Goal: Task Accomplishment & Management: Use online tool/utility

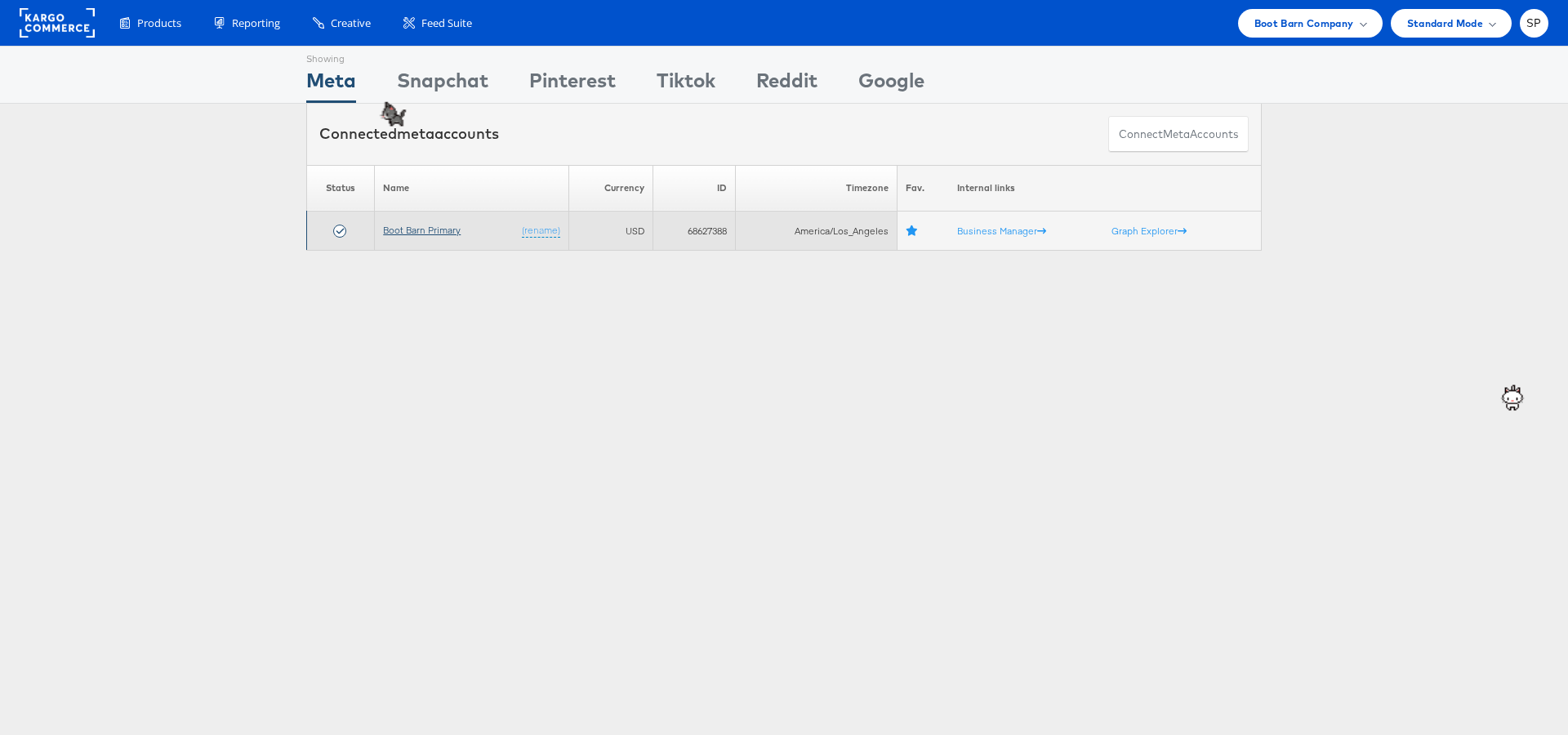
click at [434, 234] on link "Boot Barn Primary" at bounding box center [422, 230] width 78 height 12
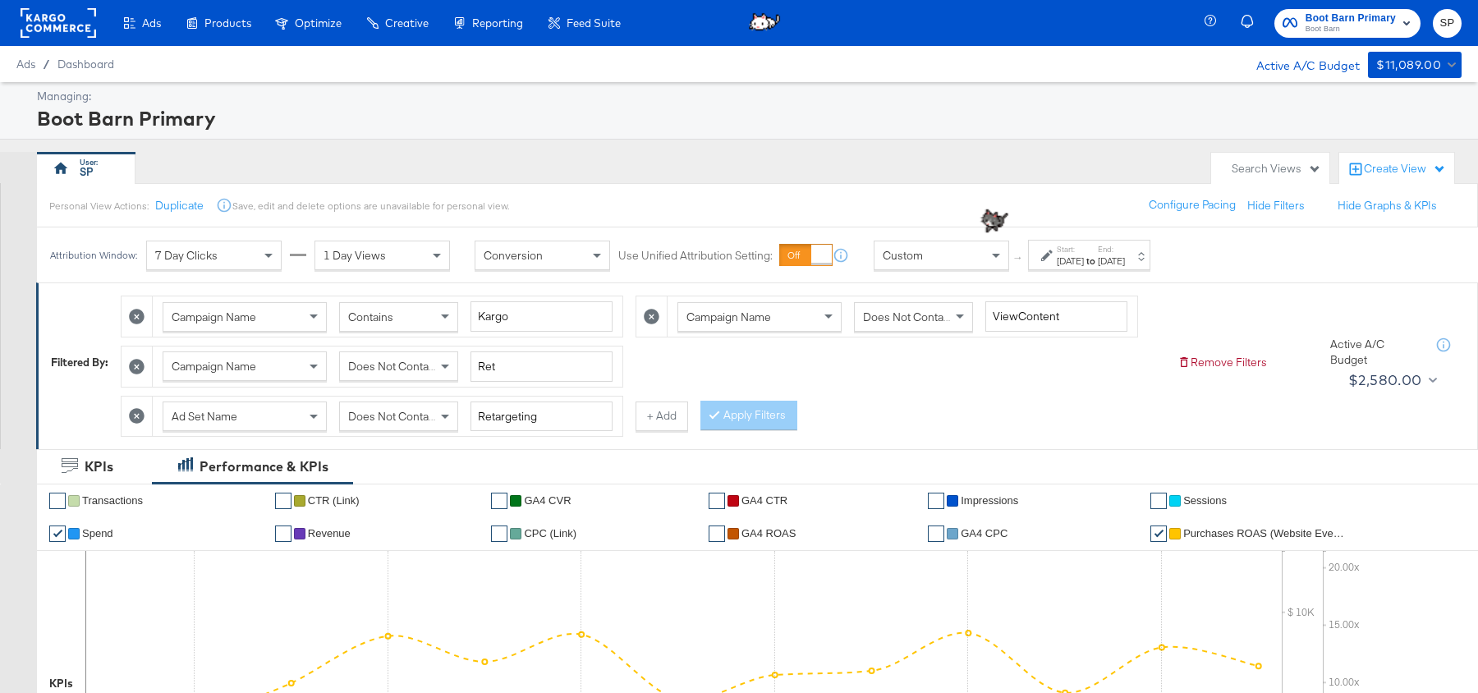
click at [1125, 263] on div "[DATE]" at bounding box center [1111, 261] width 27 height 13
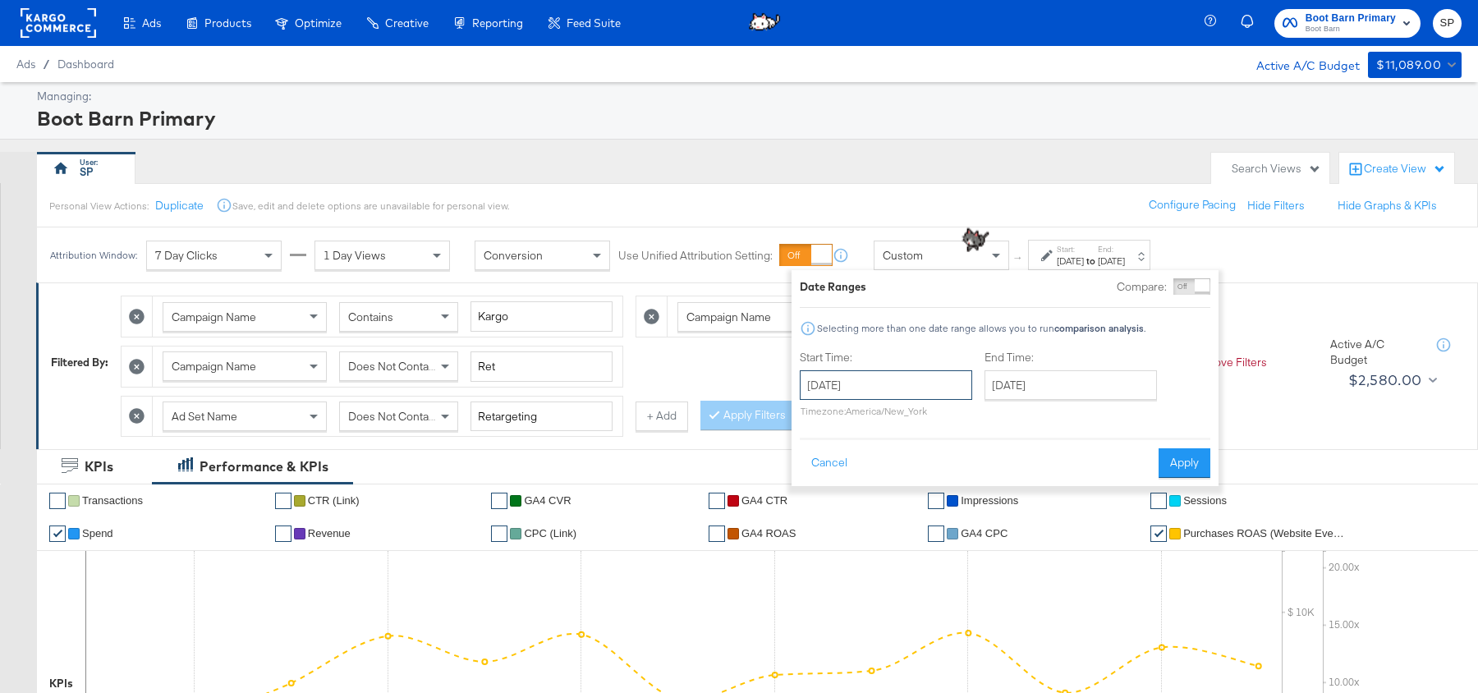
click at [893, 379] on input "[DATE]" at bounding box center [886, 385] width 172 height 30
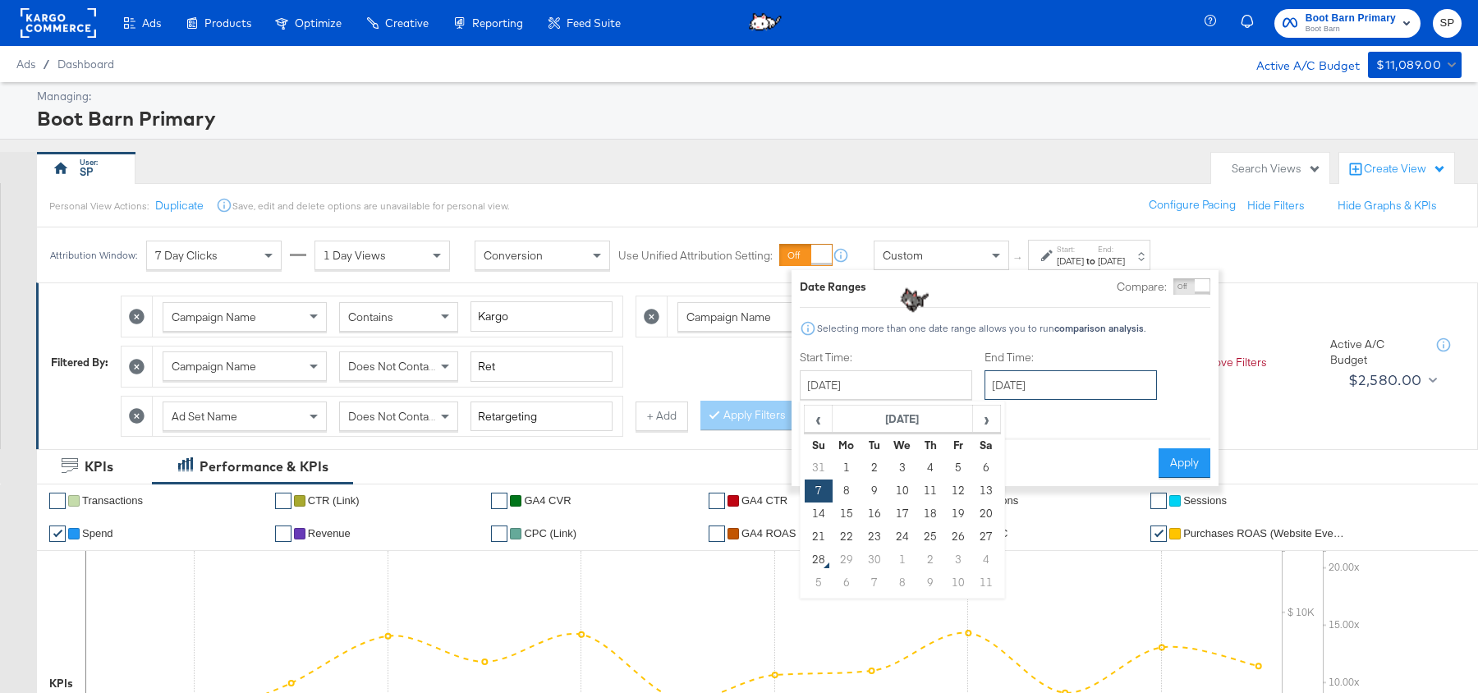
click at [1059, 387] on input "[DATE]" at bounding box center [1071, 385] width 172 height 30
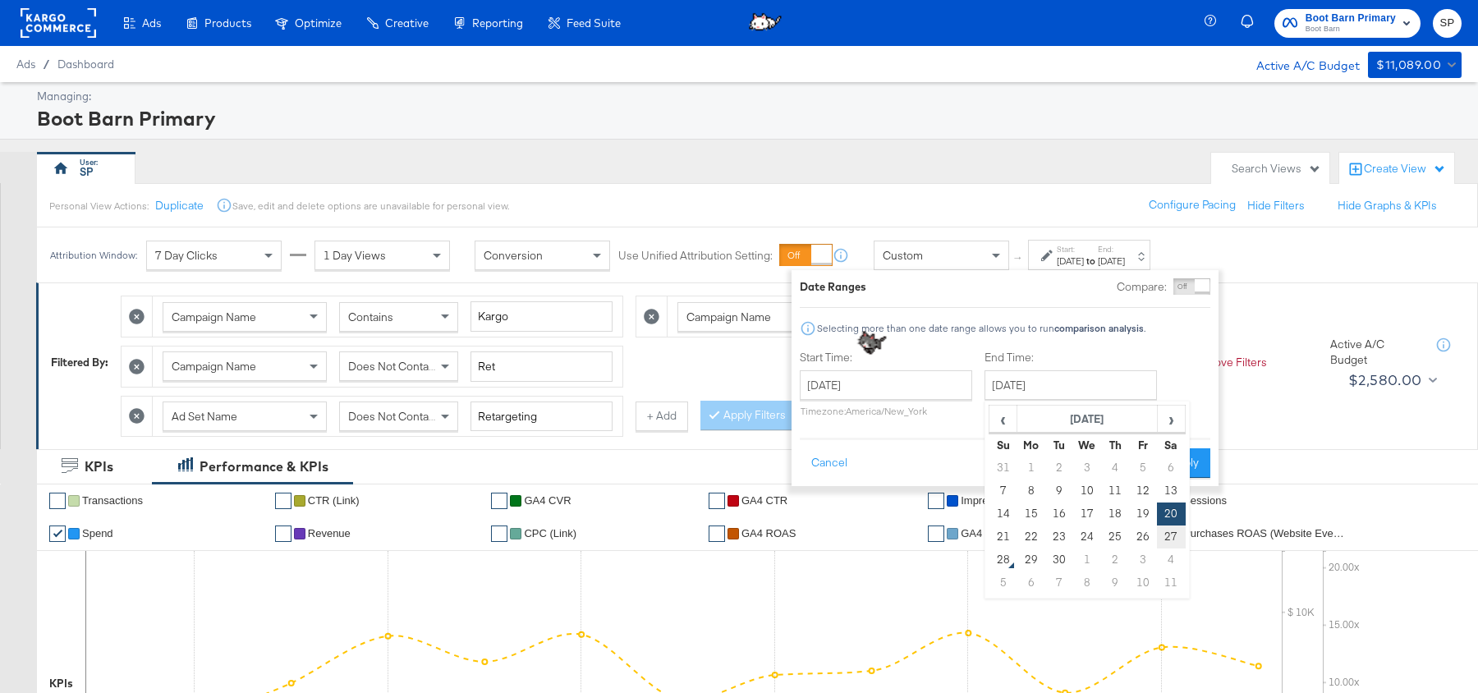
click at [1172, 539] on td "27" at bounding box center [1171, 537] width 28 height 23
type input "[DATE]"
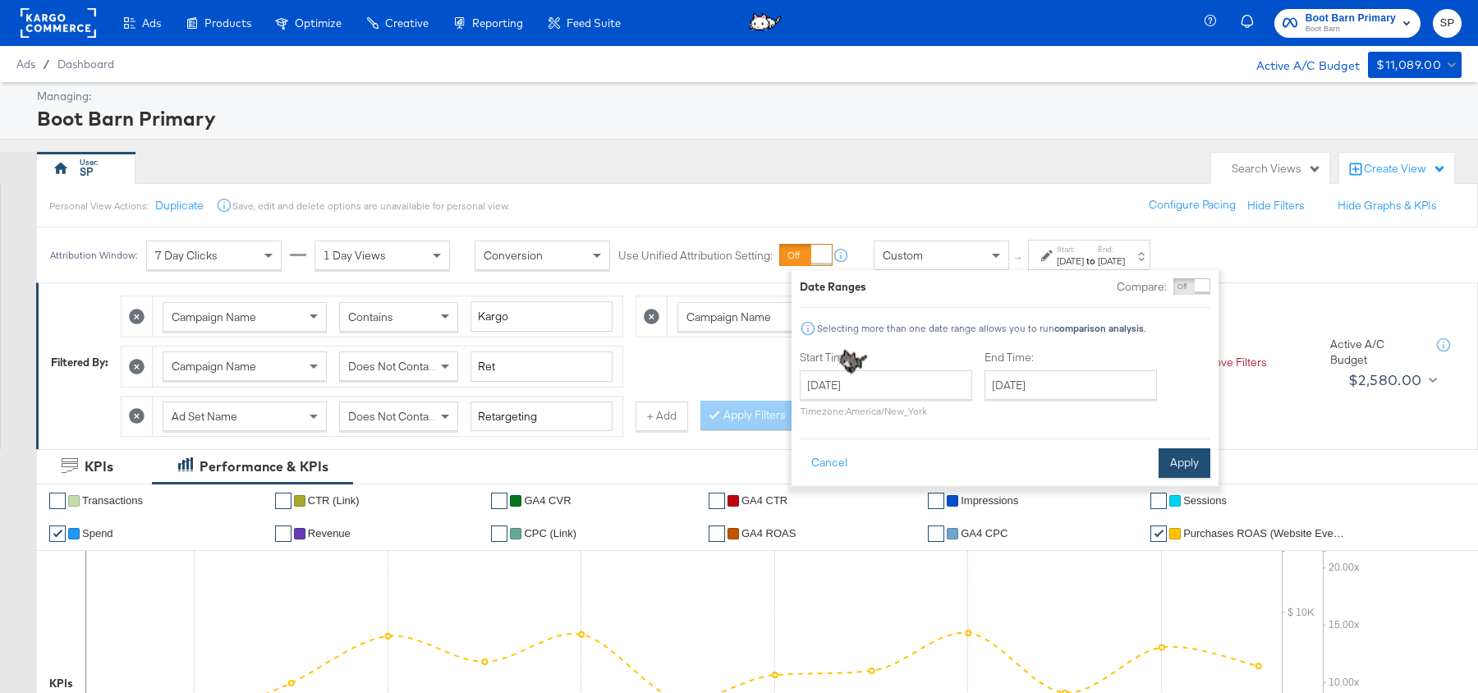
click at [1177, 465] on button "Apply" at bounding box center [1185, 463] width 52 height 30
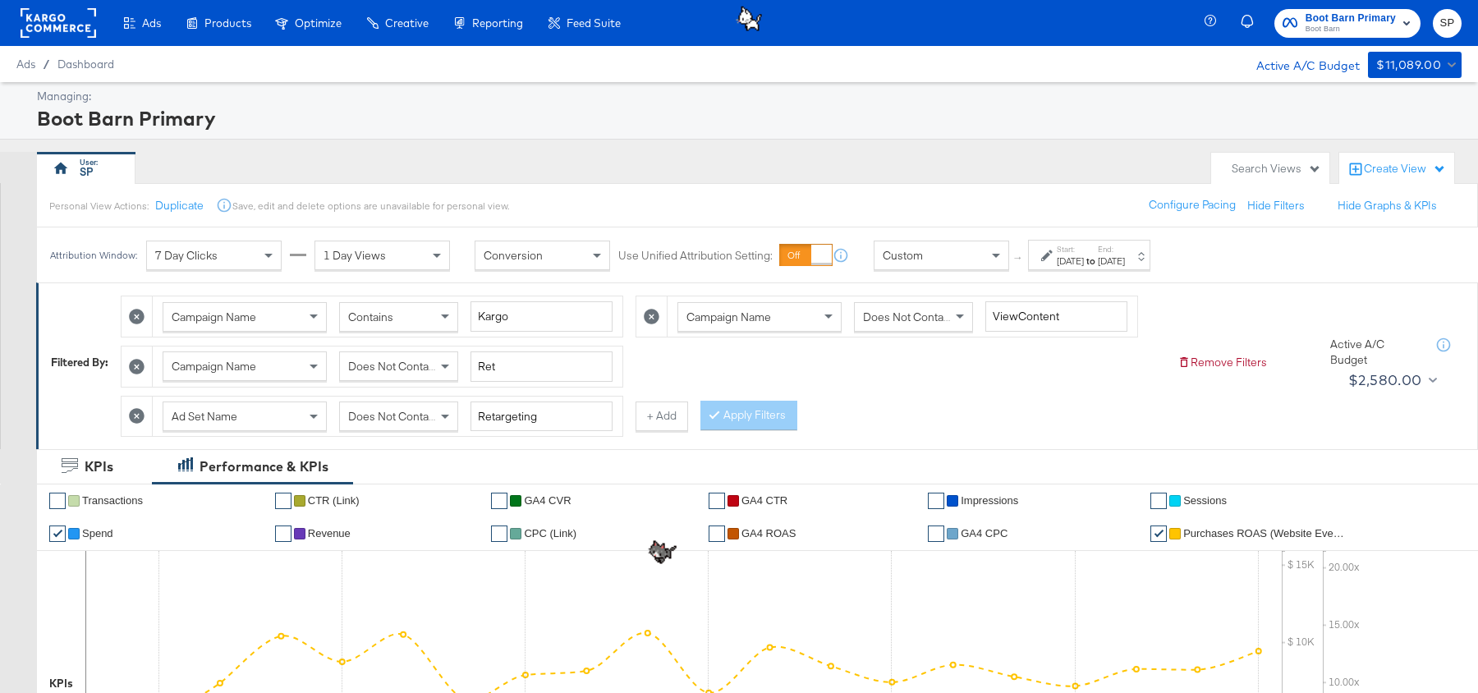
click at [142, 412] on icon at bounding box center [137, 416] width 16 height 16
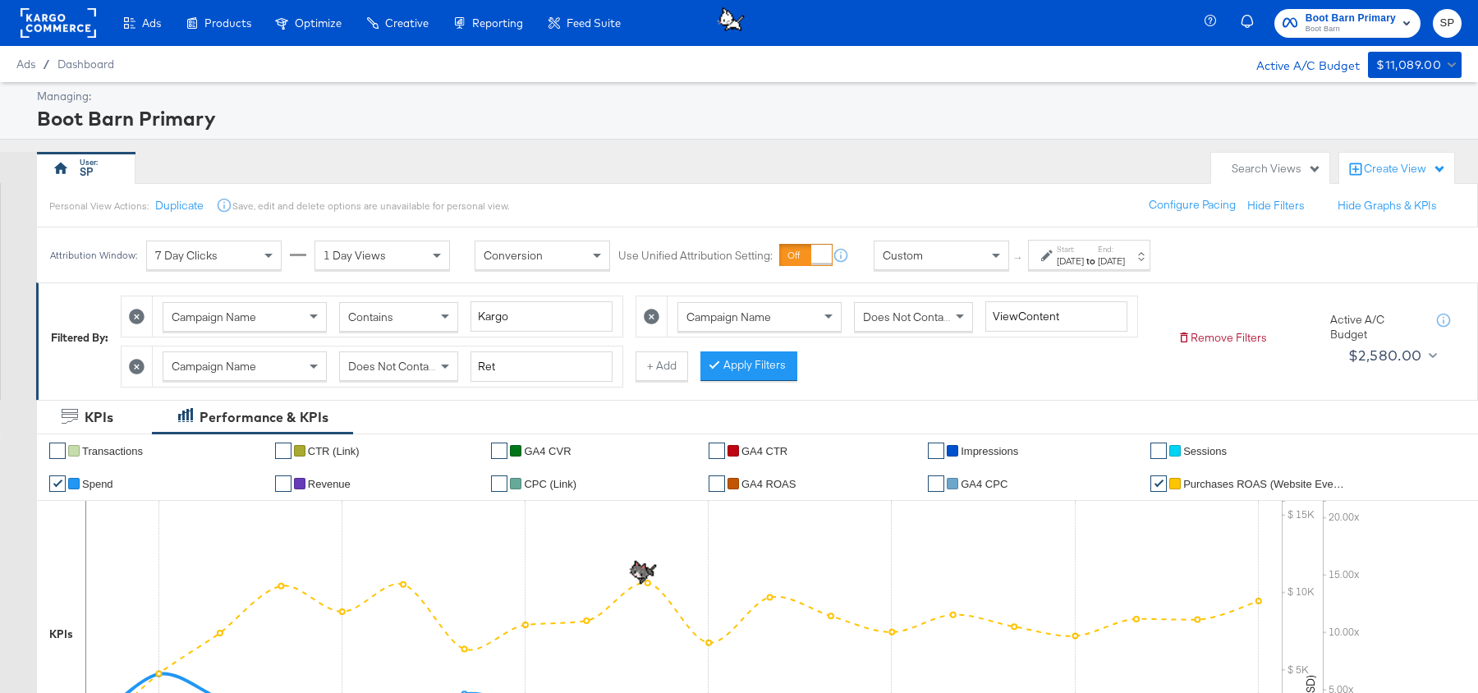
click at [141, 363] on icon at bounding box center [137, 367] width 16 height 16
click at [138, 315] on icon at bounding box center [137, 317] width 16 height 16
type input "ViewContent"
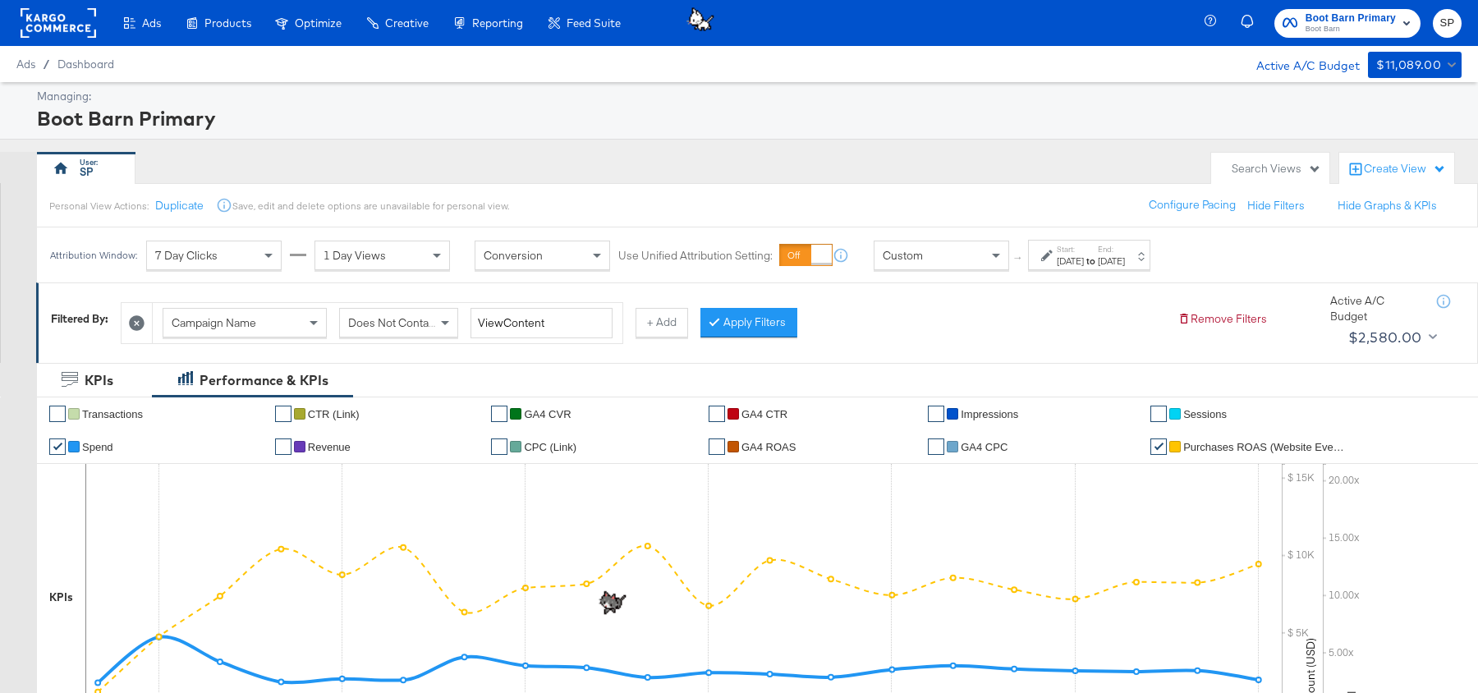
click at [138, 315] on icon at bounding box center [137, 323] width 16 height 16
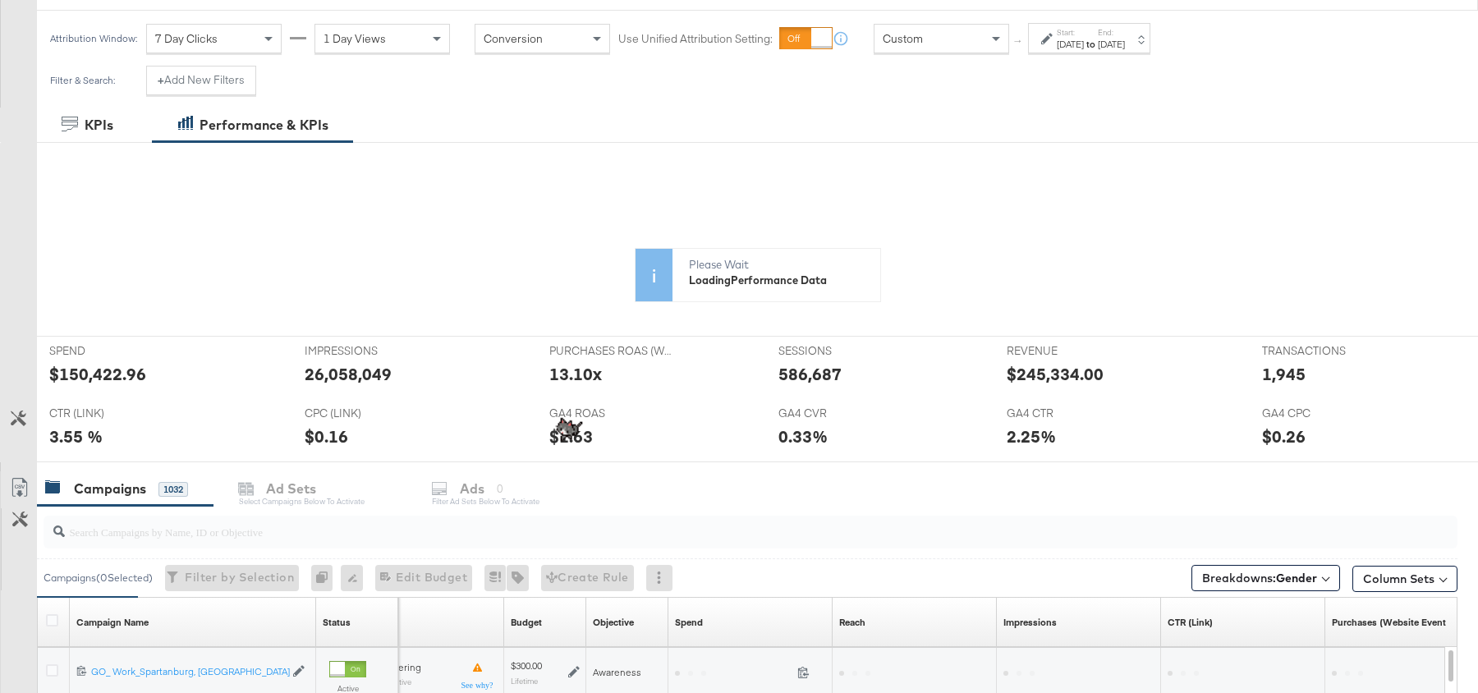
scroll to position [216, 0]
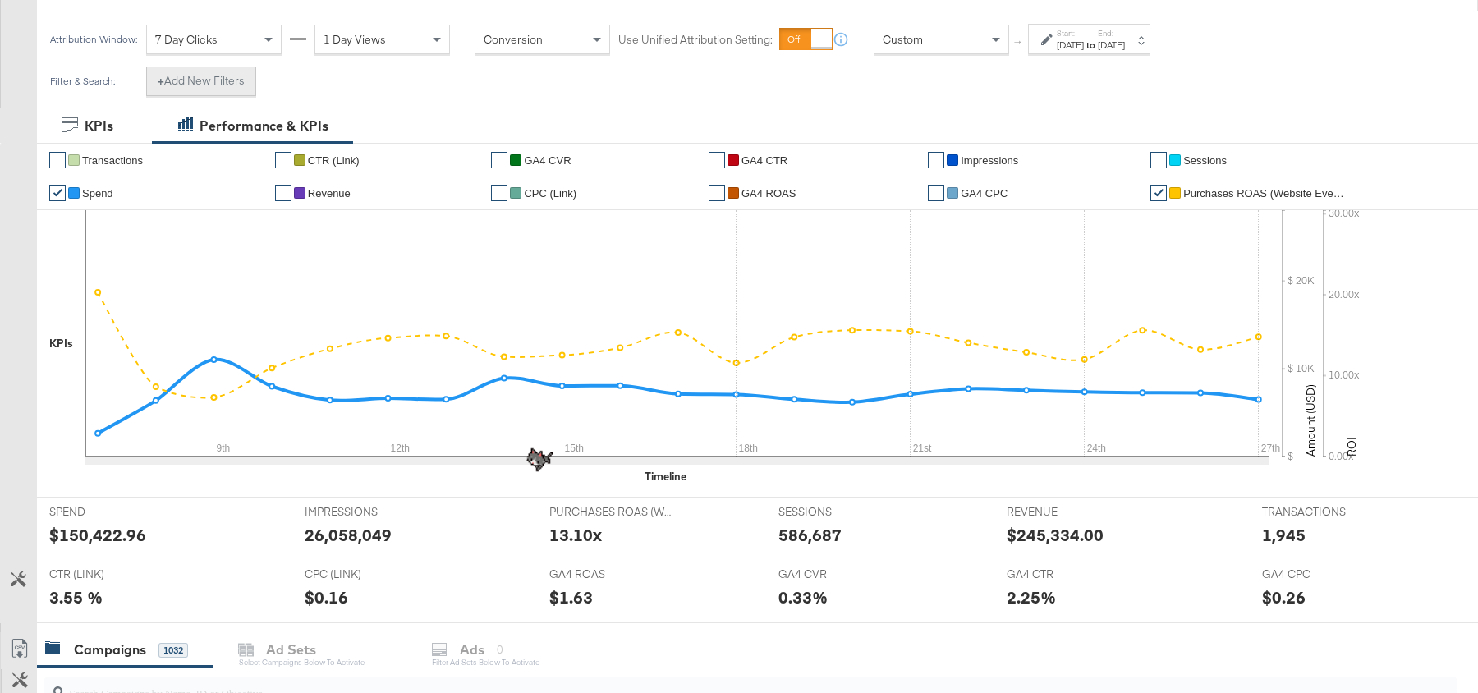
click at [237, 70] on button "+ Add New Filters" at bounding box center [201, 82] width 110 height 30
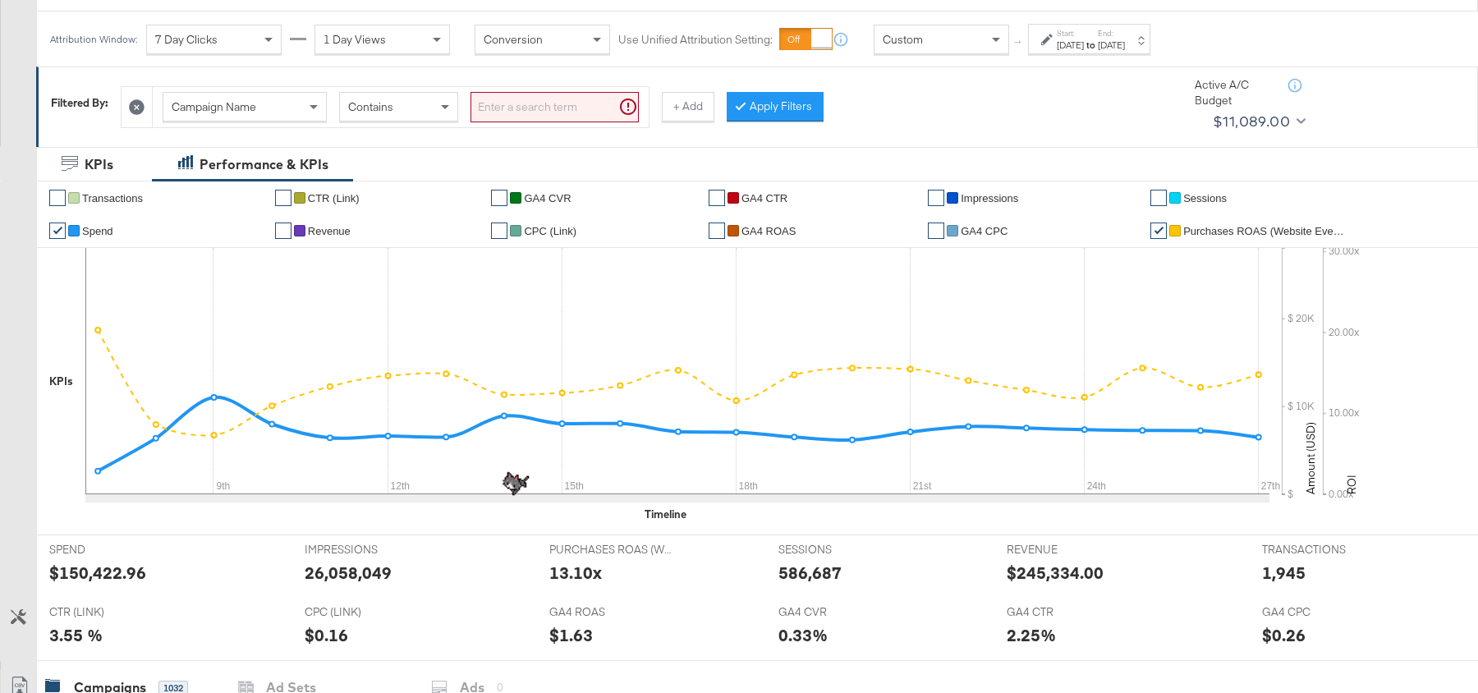
click at [512, 107] on input "search" at bounding box center [555, 107] width 168 height 30
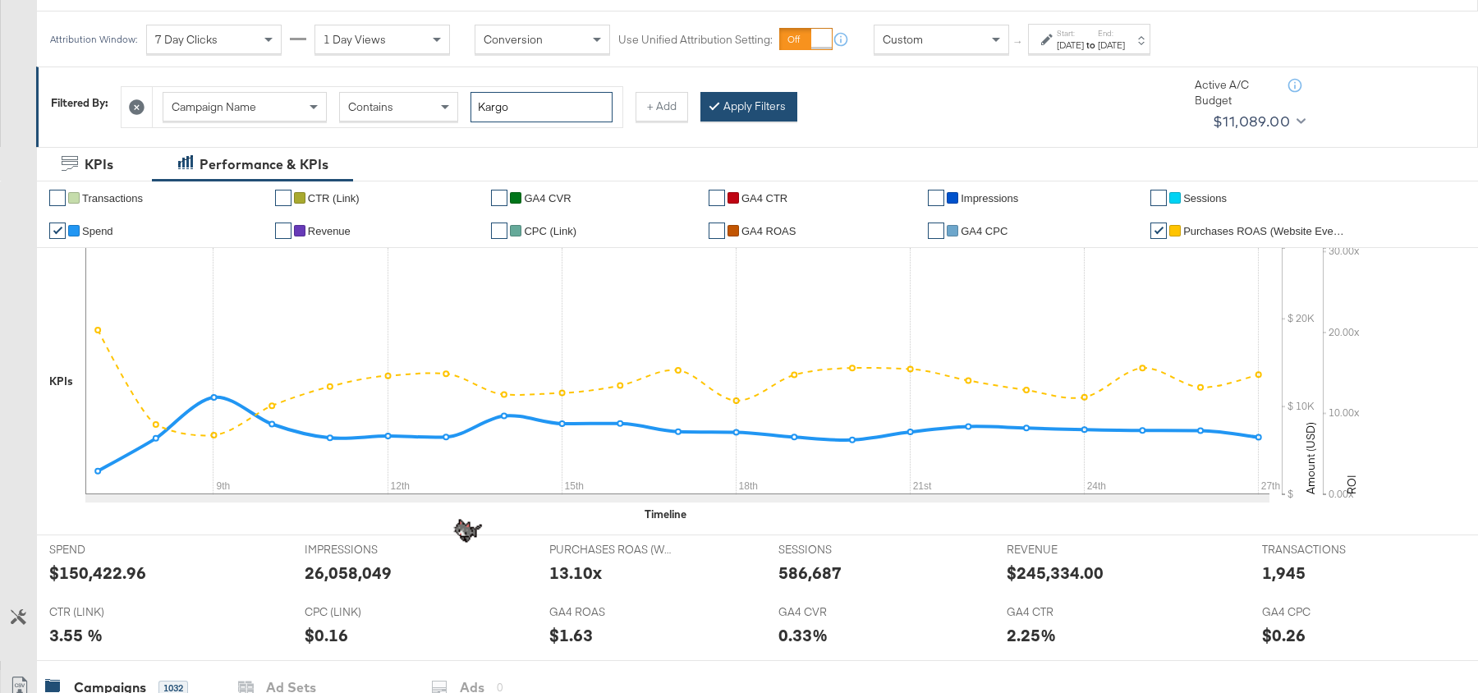
type input "Kargo"
click at [729, 115] on button "Apply Filters" at bounding box center [748, 107] width 97 height 30
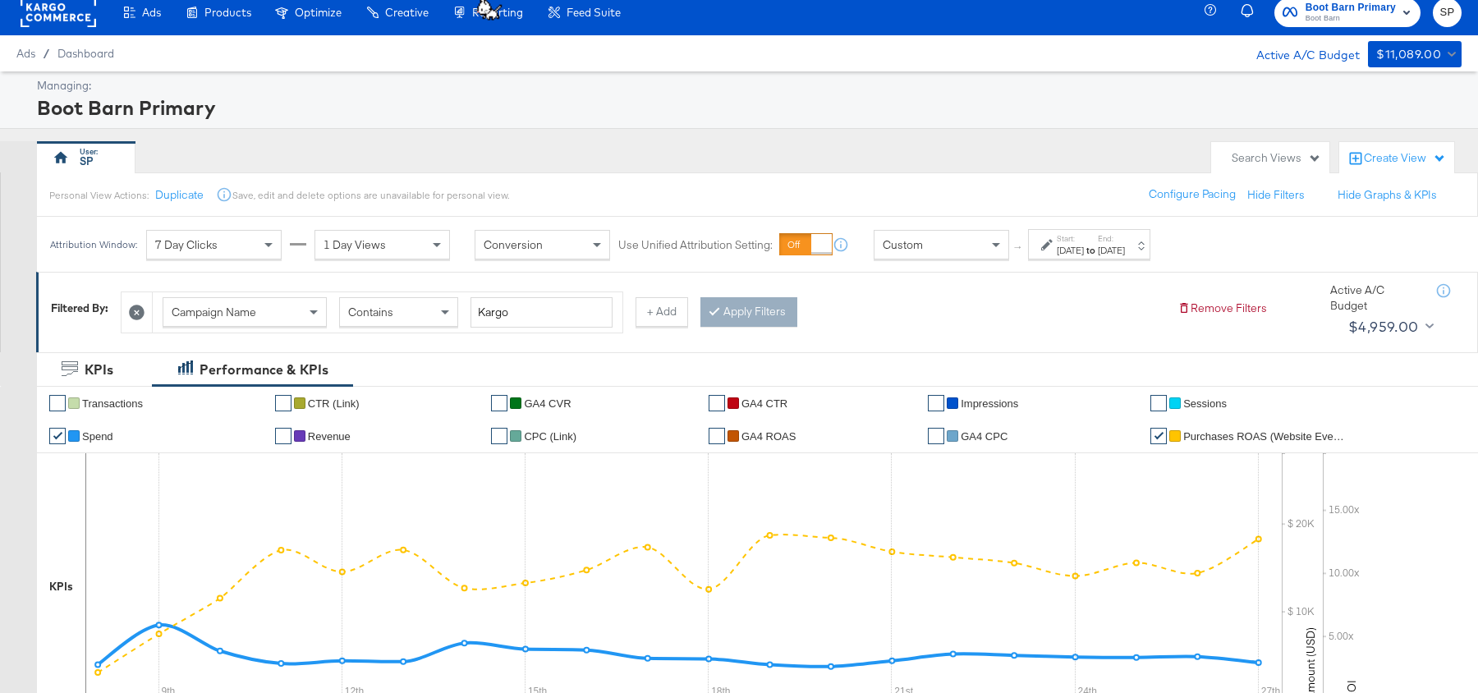
scroll to position [0, 0]
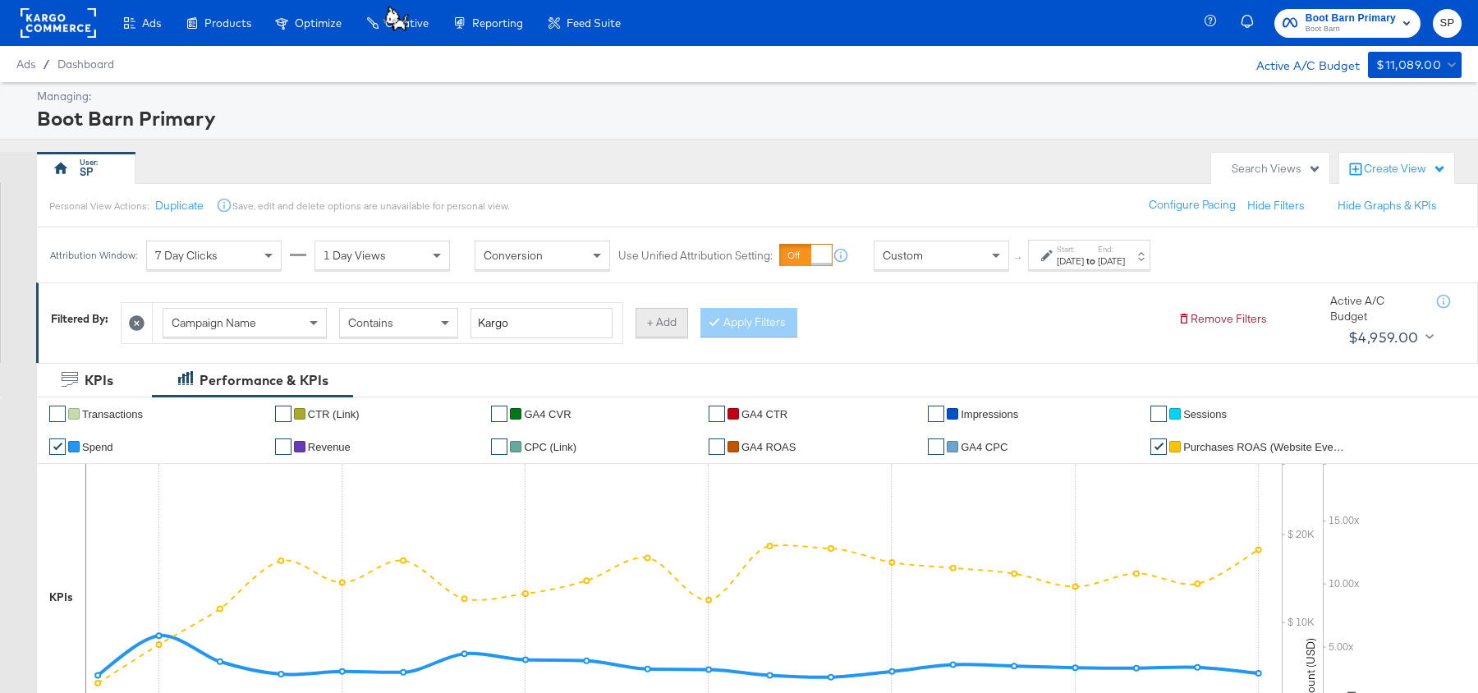
click at [649, 320] on button "+ Add" at bounding box center [662, 323] width 53 height 30
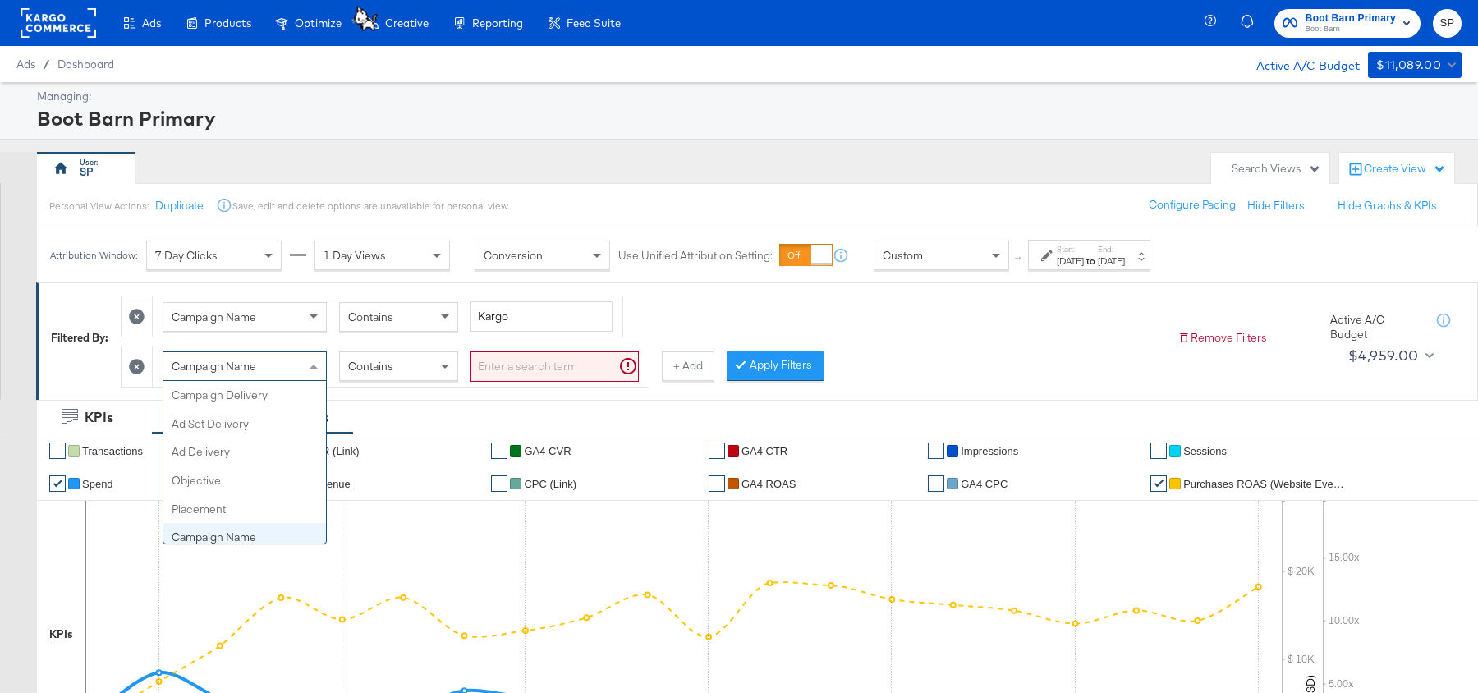
click at [285, 364] on div "Campaign Name" at bounding box center [244, 366] width 163 height 28
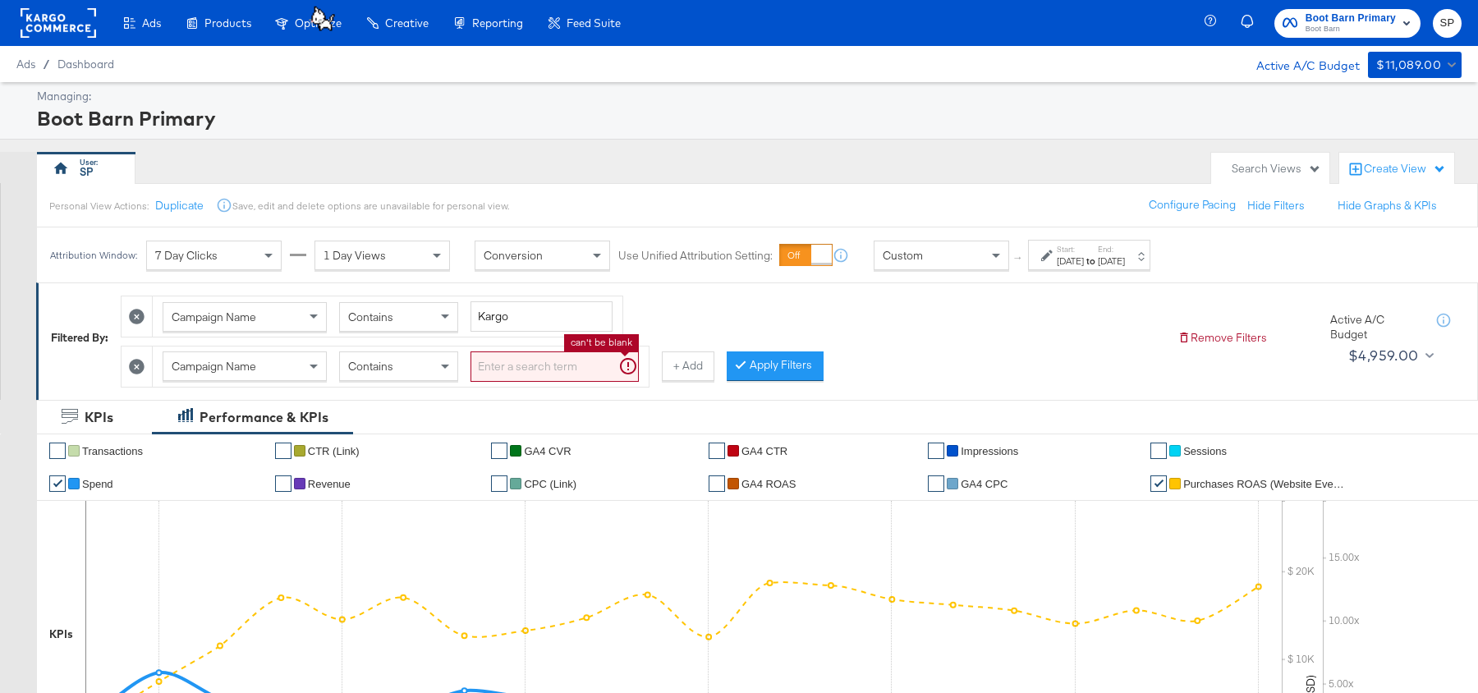
click at [490, 357] on input "search" at bounding box center [555, 366] width 168 height 30
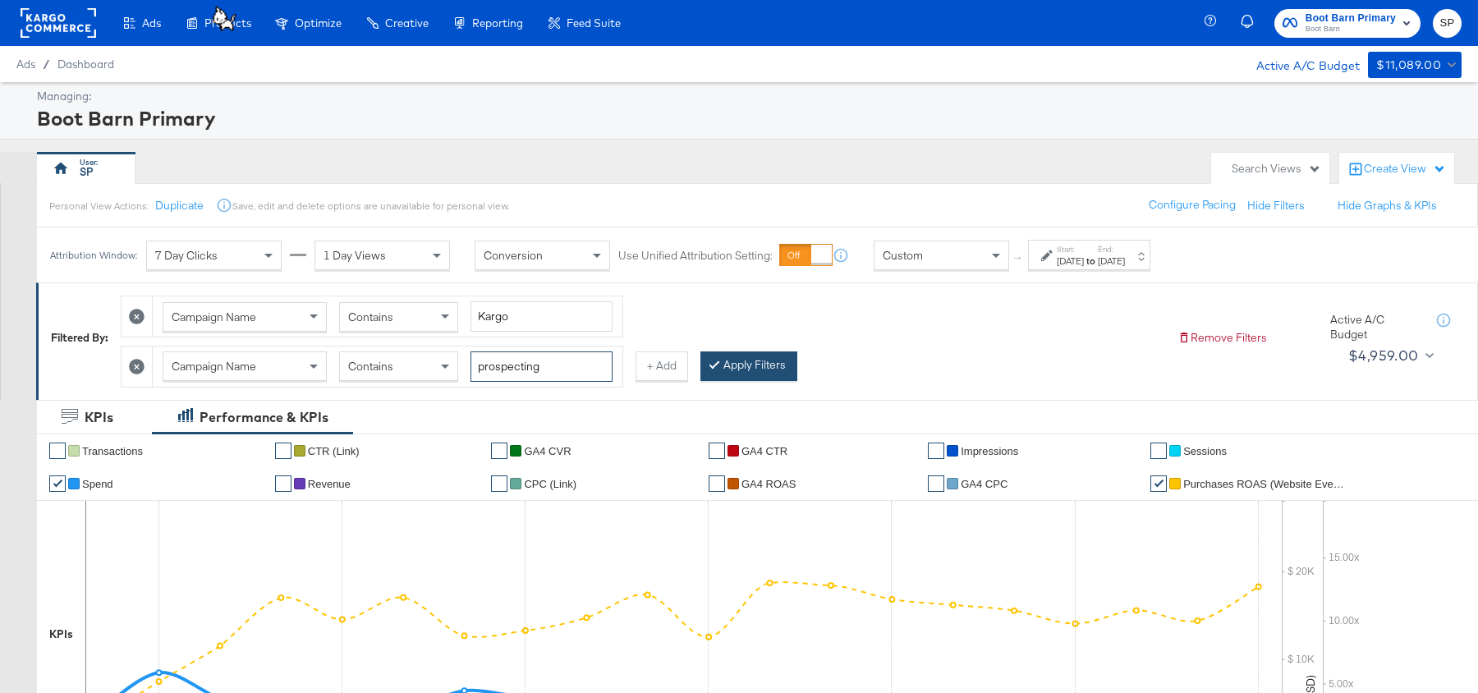
type input "prospecting"
click at [733, 369] on button "Apply Filters" at bounding box center [748, 366] width 97 height 30
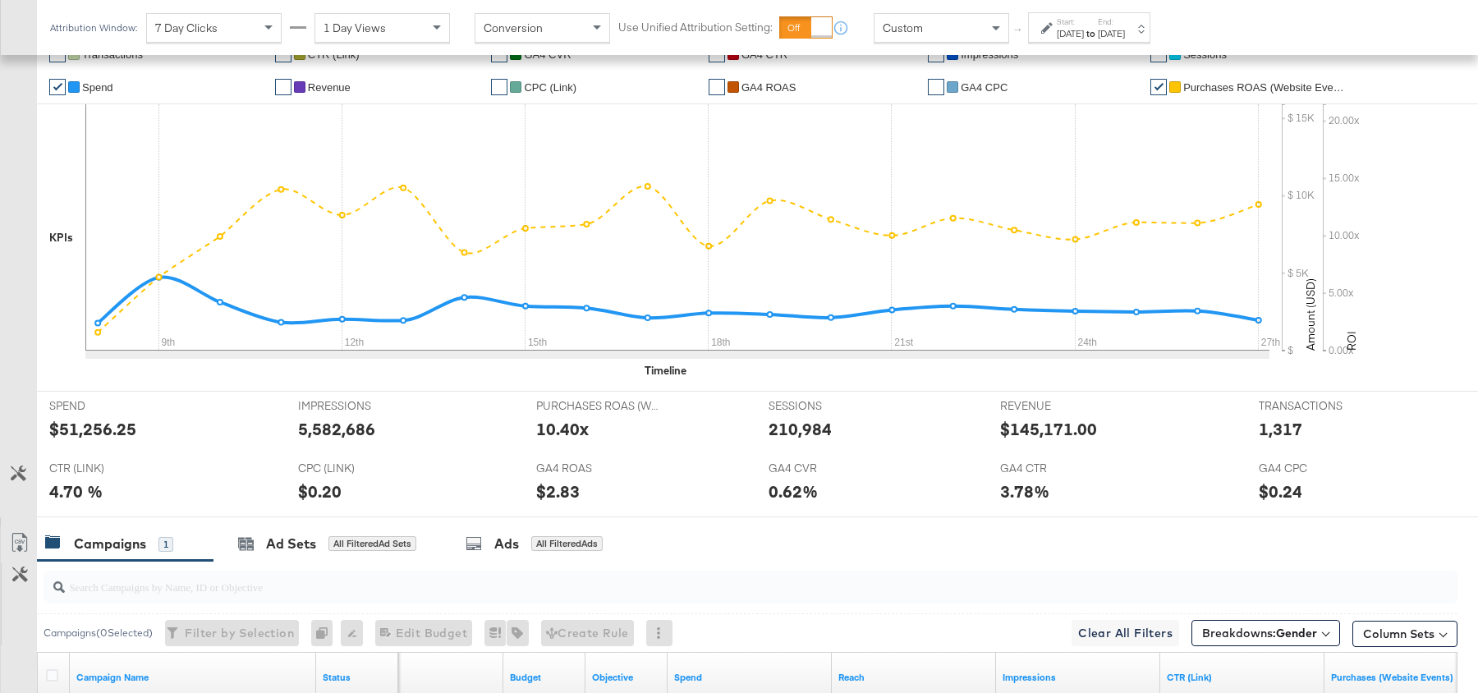
scroll to position [0, 0]
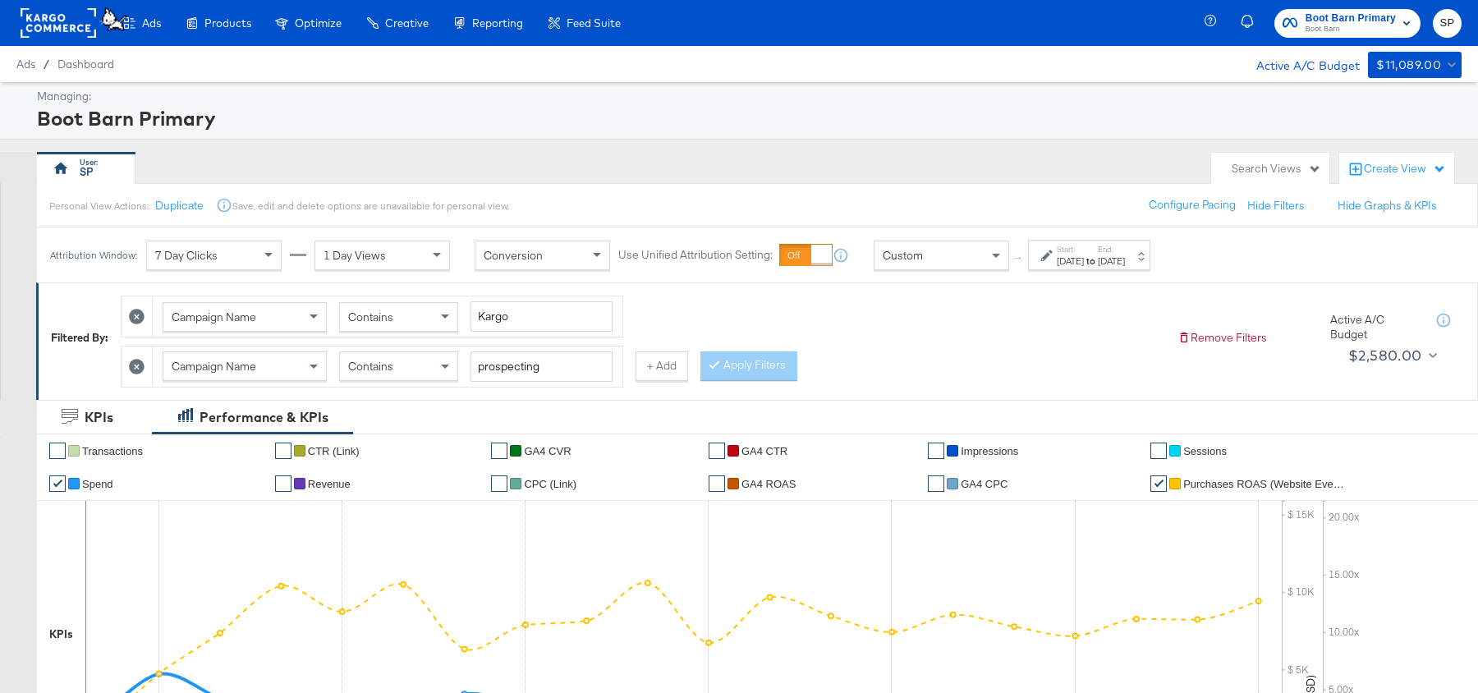
click at [1084, 246] on label "Start:" at bounding box center [1070, 249] width 27 height 11
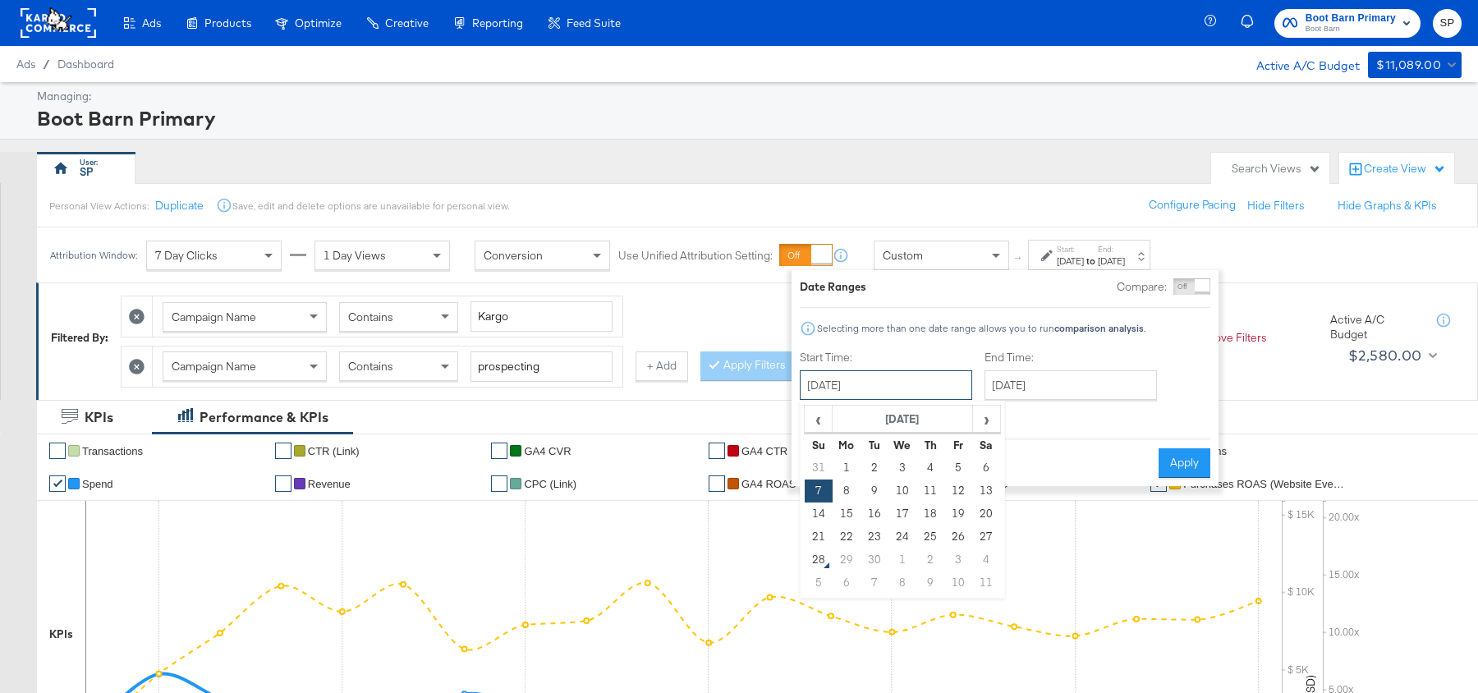
click at [945, 380] on input "[DATE]" at bounding box center [886, 385] width 172 height 30
click at [874, 533] on td "23" at bounding box center [875, 537] width 28 height 23
type input "[DATE]"
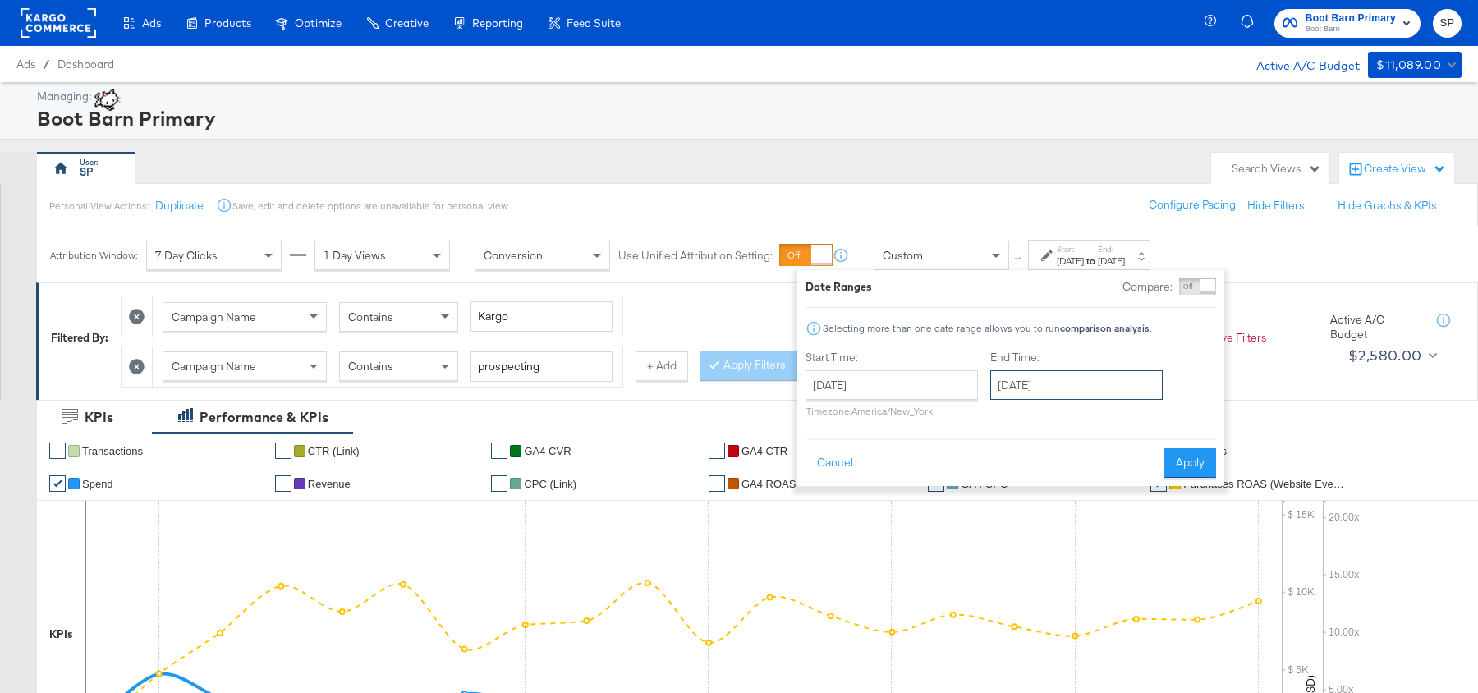
click at [1054, 396] on input "[DATE]" at bounding box center [1076, 385] width 172 height 30
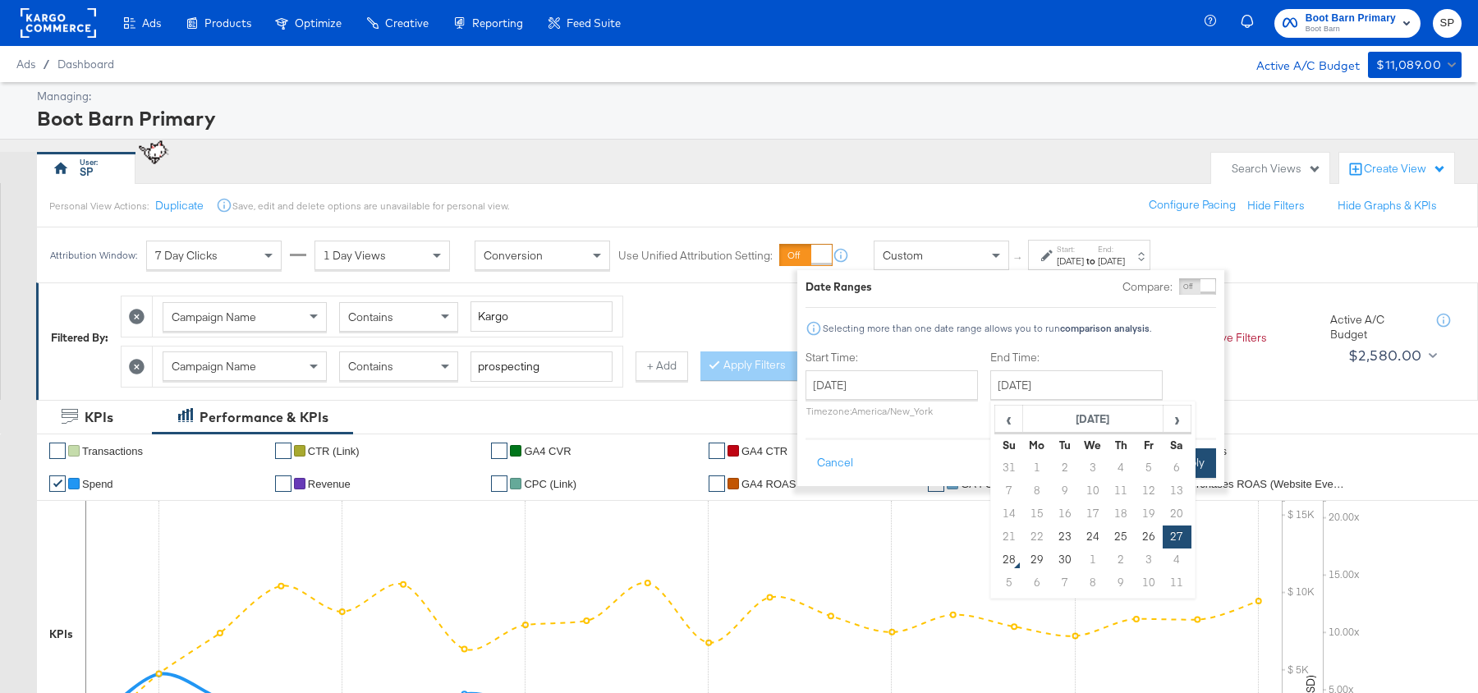
click at [1207, 452] on button "Apply" at bounding box center [1190, 463] width 52 height 30
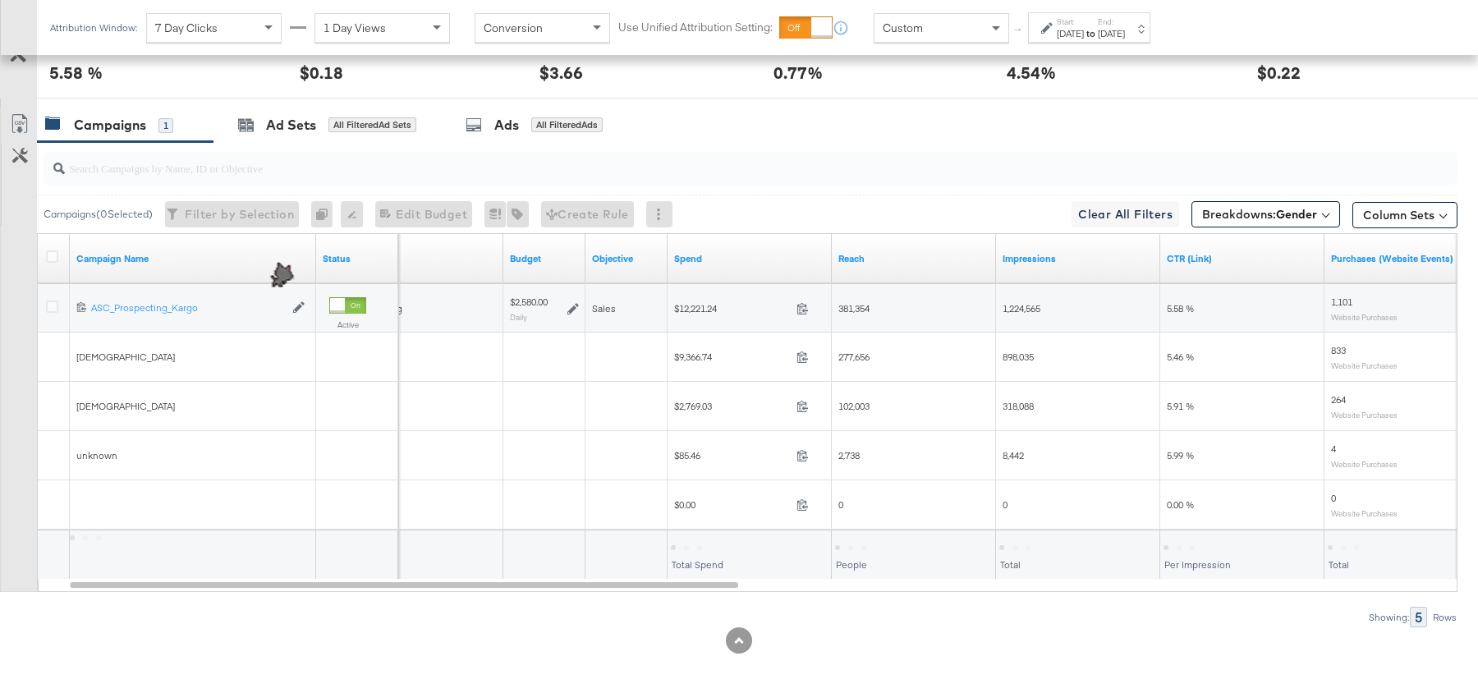
scroll to position [815, 0]
click at [1270, 209] on span "Breakdowns: Gender" at bounding box center [1259, 214] width 115 height 16
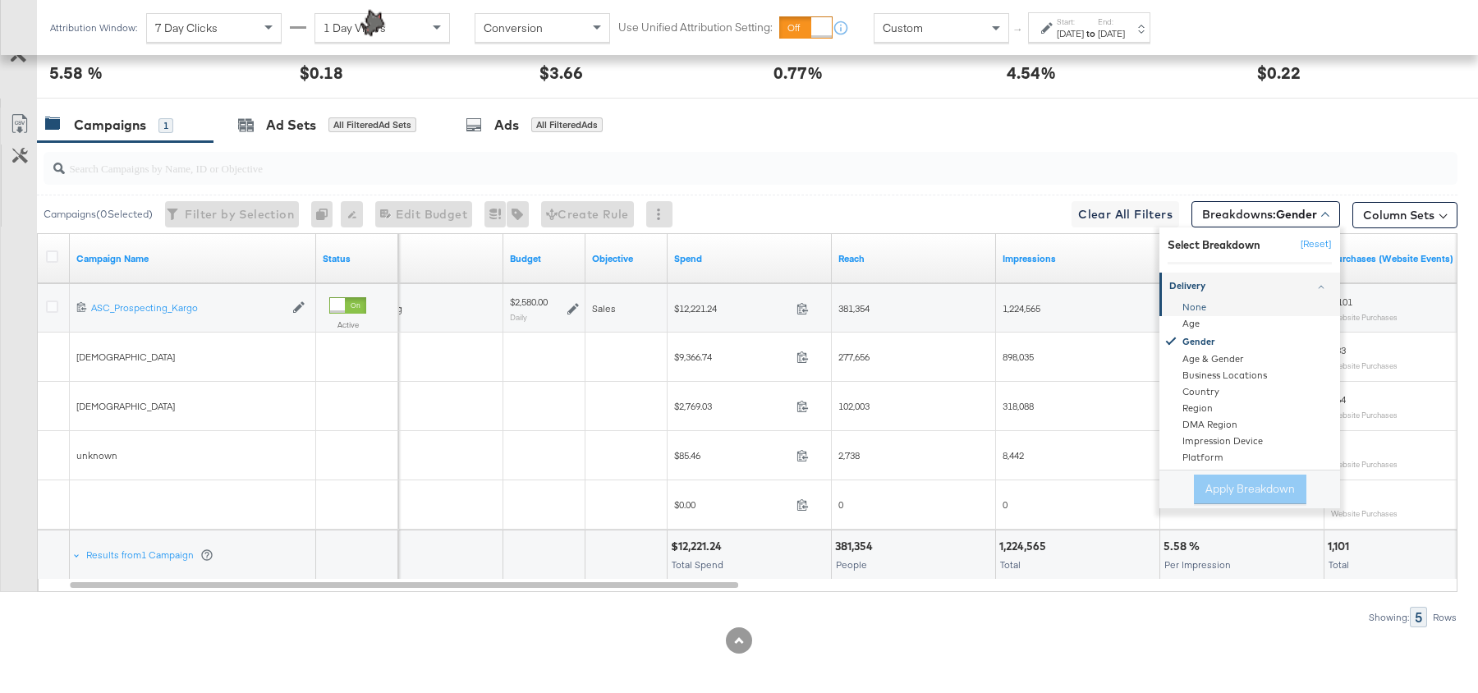
click at [1206, 301] on div "None" at bounding box center [1251, 309] width 178 height 16
click at [1227, 492] on button "Apply Breakdown" at bounding box center [1250, 490] width 113 height 30
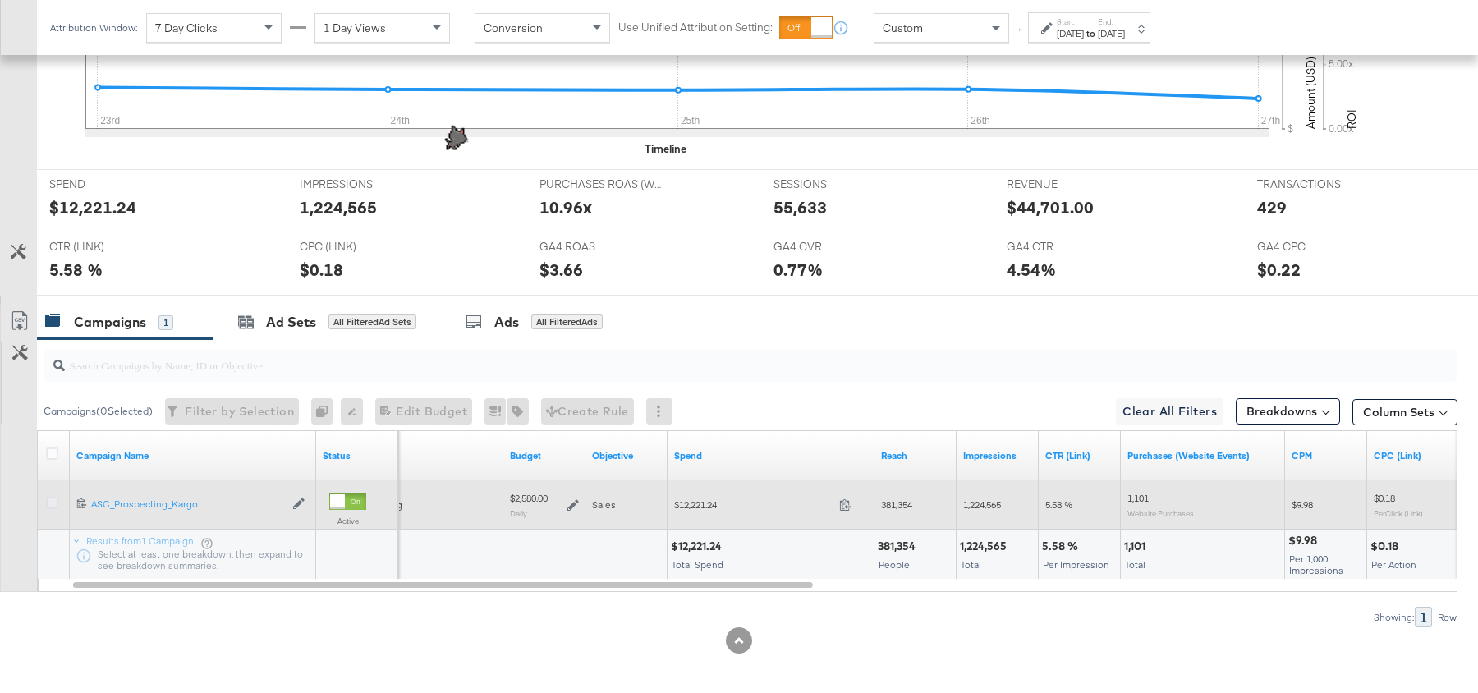
click at [50, 497] on icon at bounding box center [52, 503] width 12 height 12
click at [0, 0] on input "checkbox" at bounding box center [0, 0] width 0 height 0
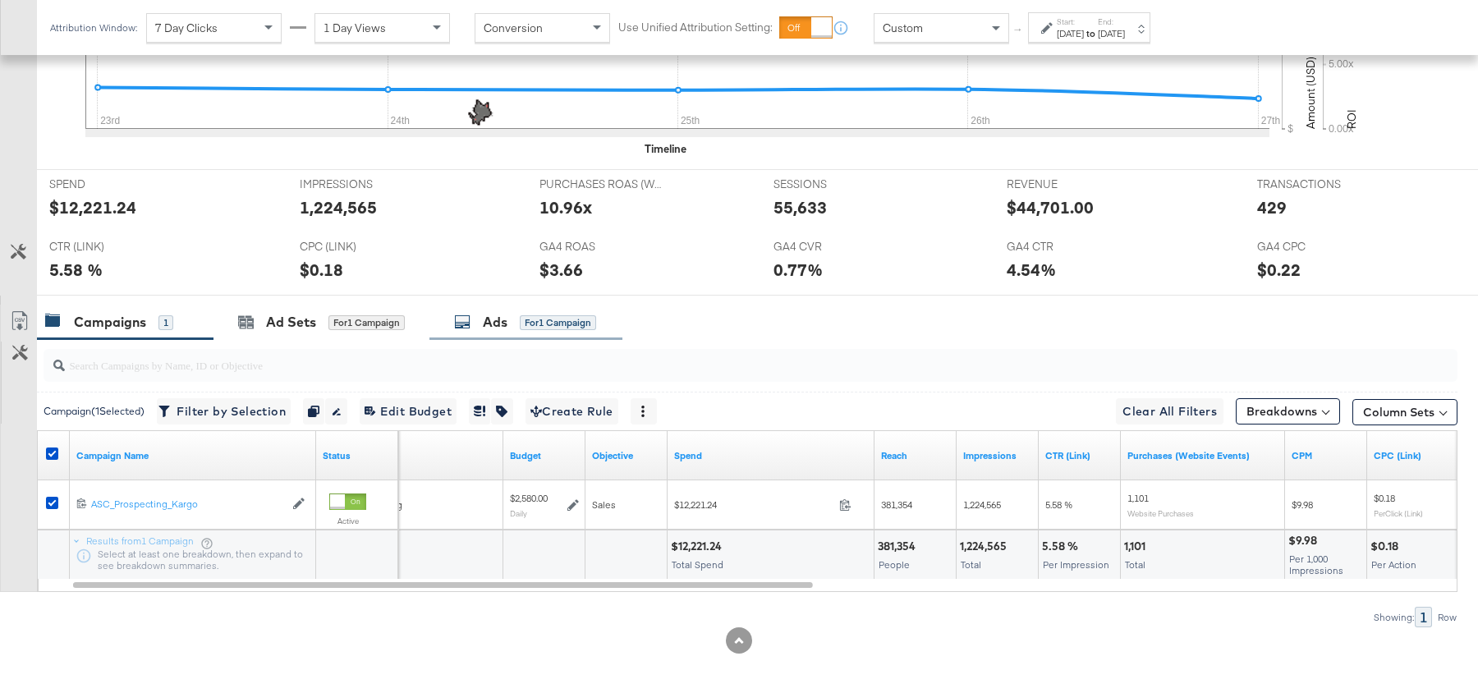
click at [467, 321] on icon at bounding box center [462, 322] width 16 height 16
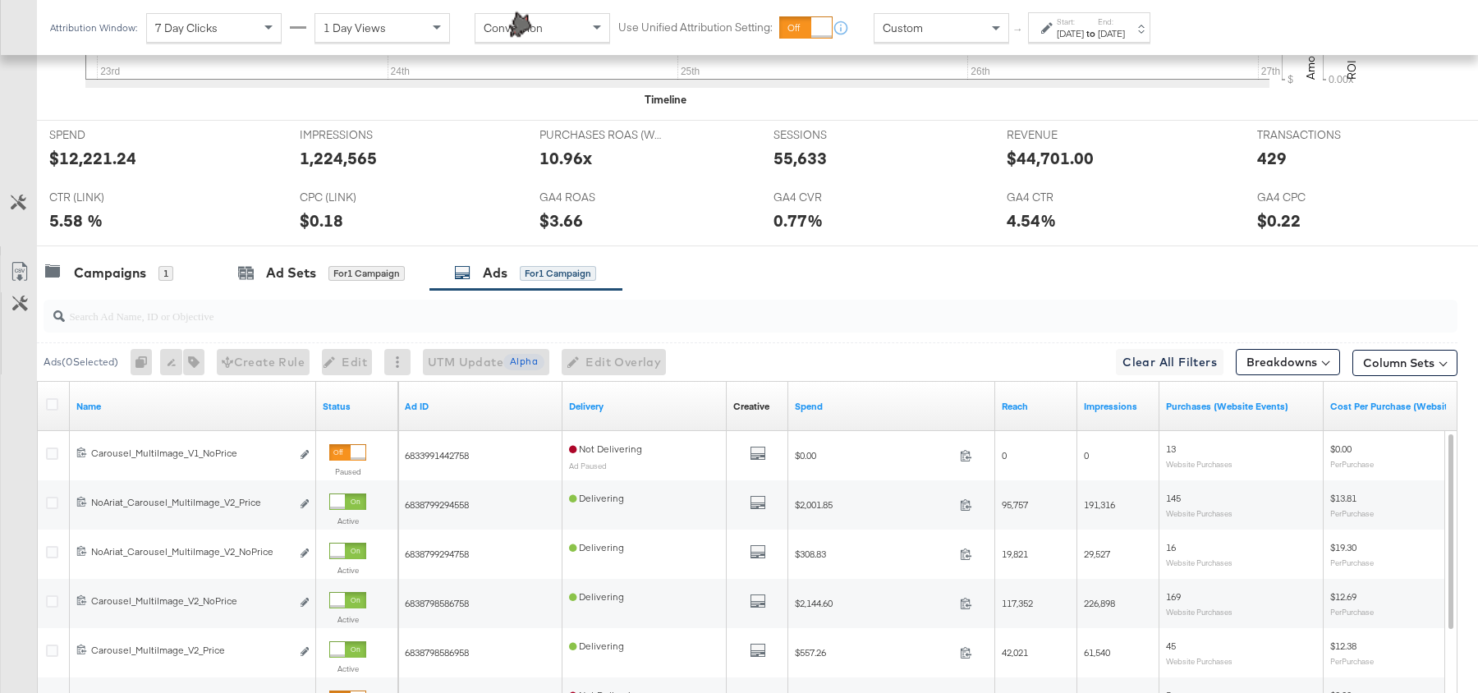
scroll to position [815, 0]
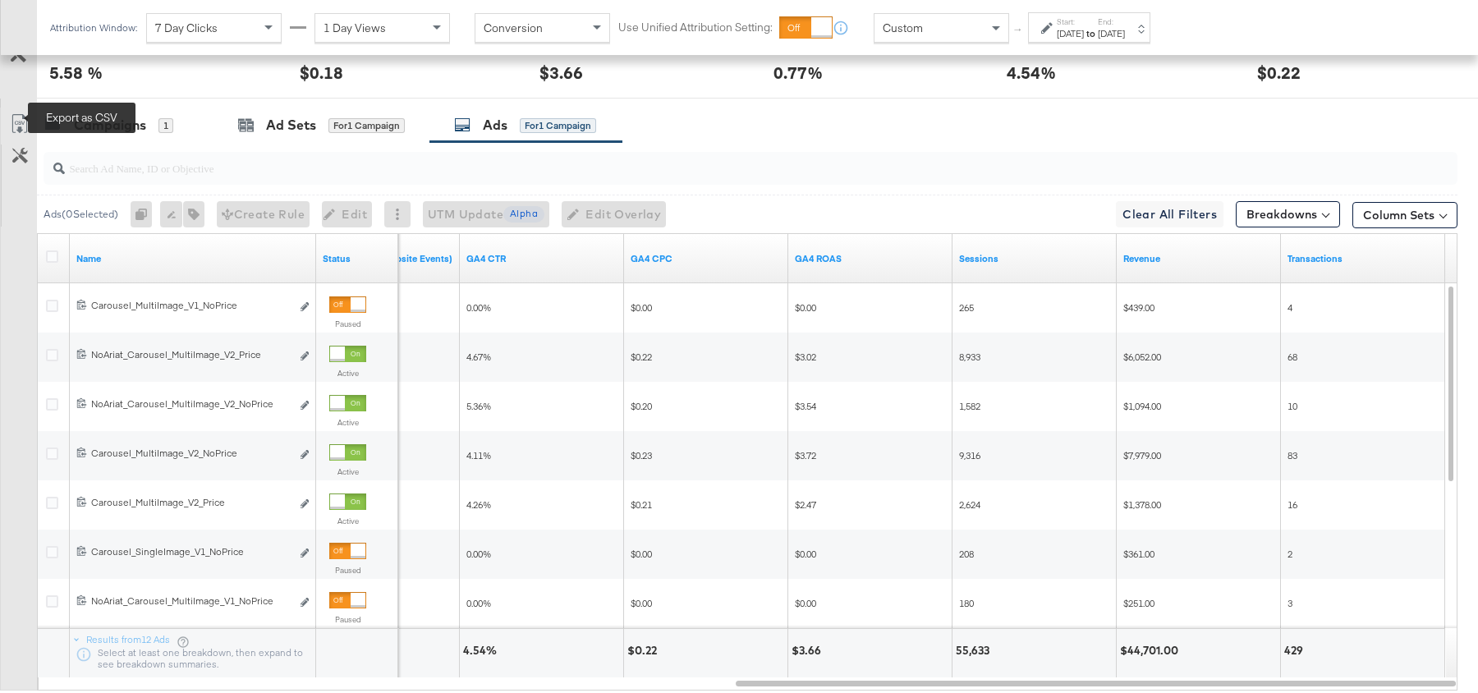
click at [25, 118] on icon at bounding box center [20, 124] width 20 height 20
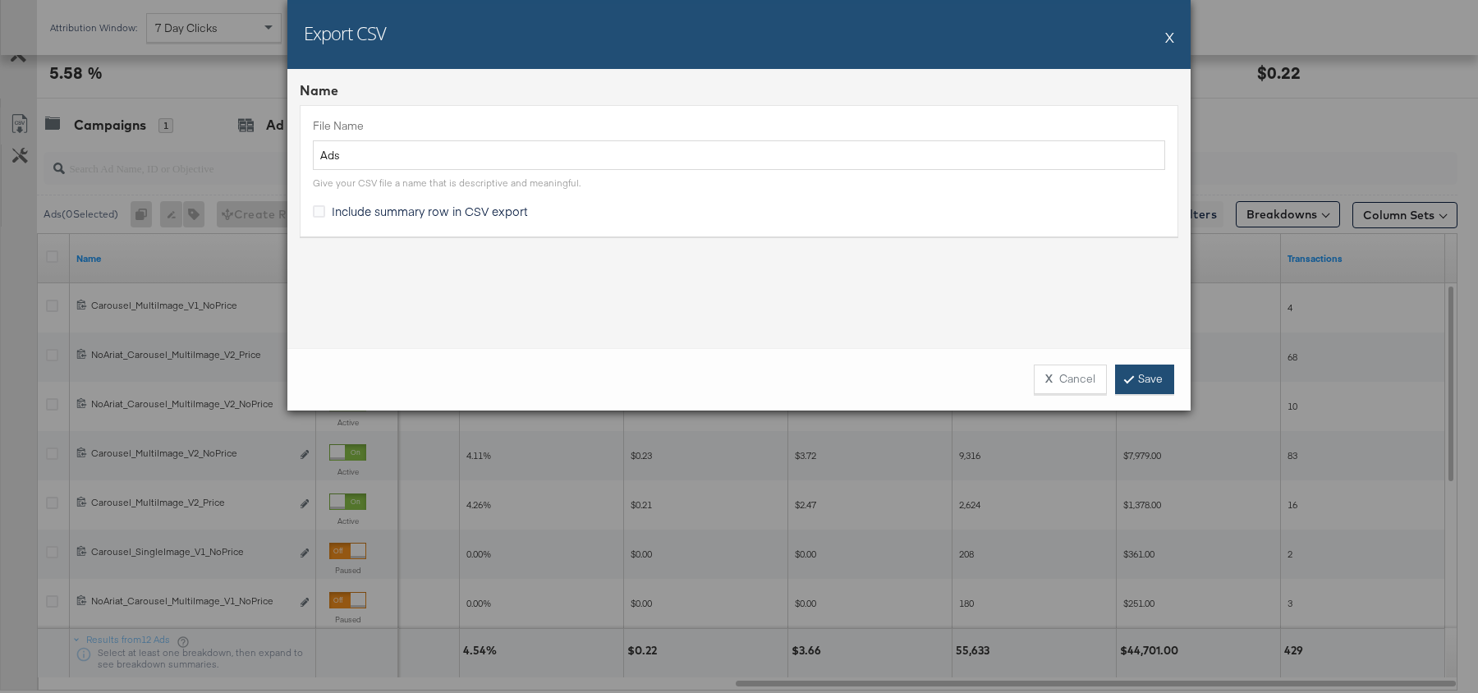
click at [1129, 379] on icon at bounding box center [1129, 379] width 5 height 10
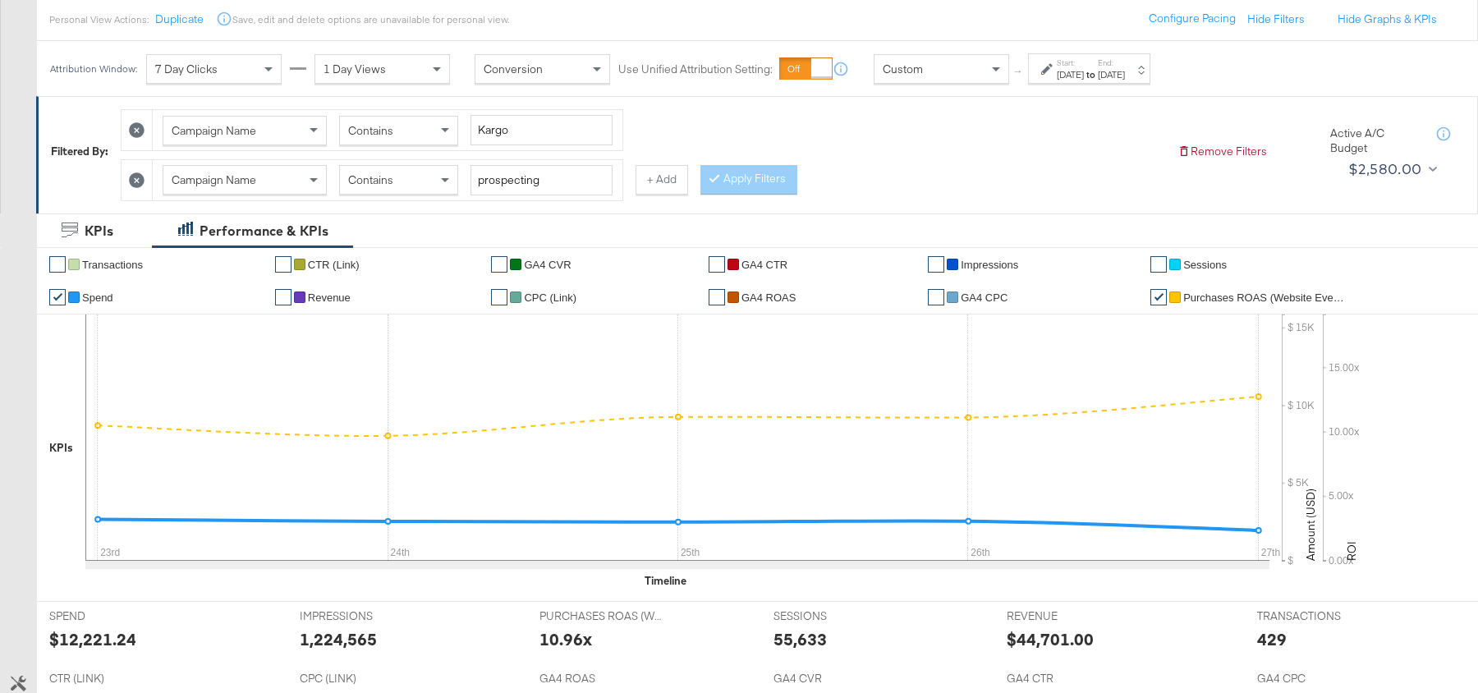
scroll to position [183, 0]
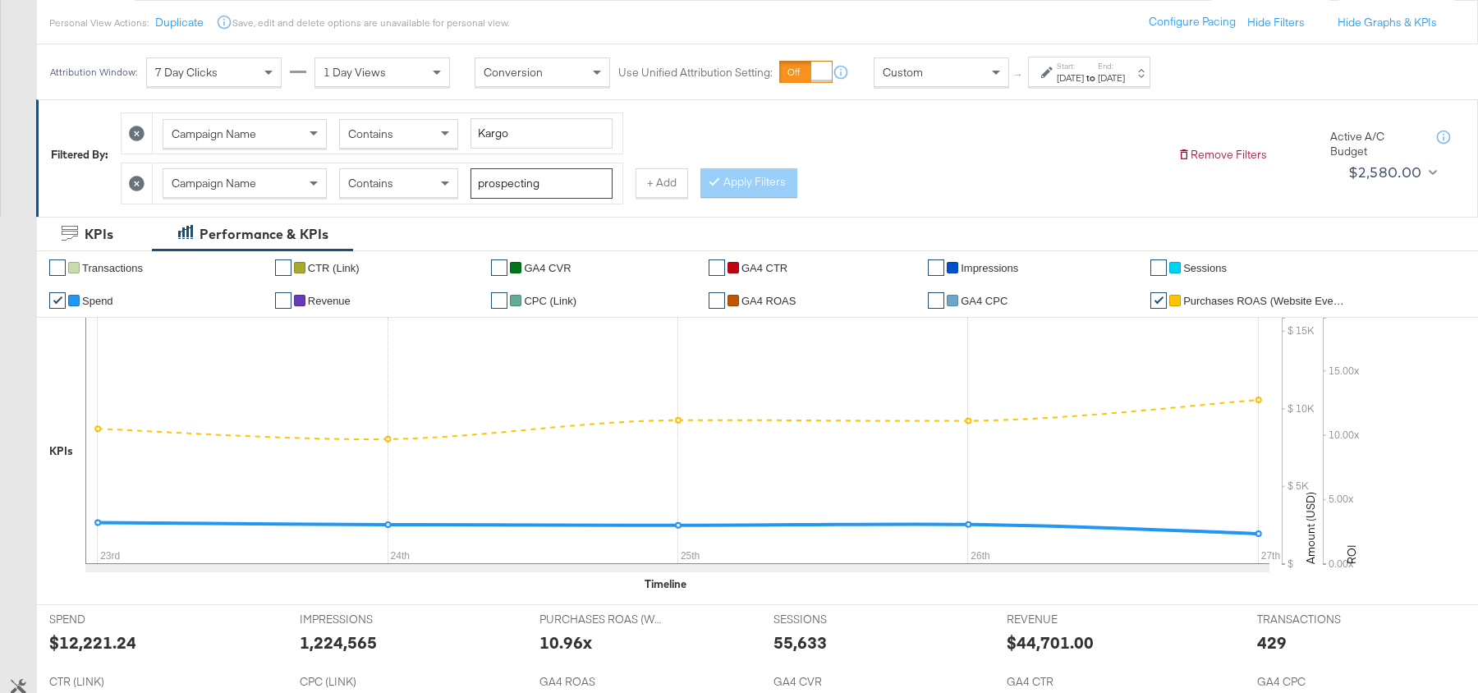
click at [535, 177] on input "prospecting" at bounding box center [542, 183] width 142 height 30
type input "t"
click at [757, 173] on button "Apply Filters" at bounding box center [748, 183] width 97 height 30
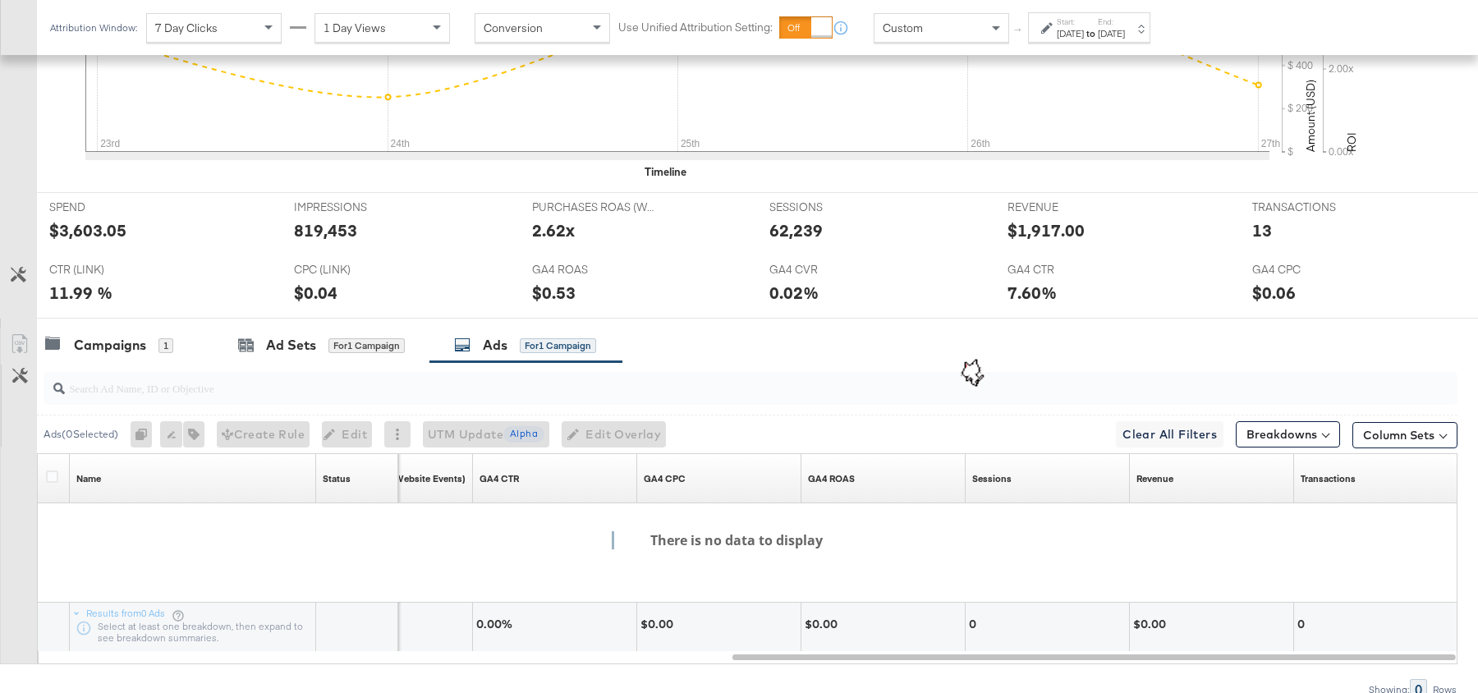
scroll to position [598, 0]
click at [112, 337] on div "Campaigns" at bounding box center [110, 342] width 72 height 19
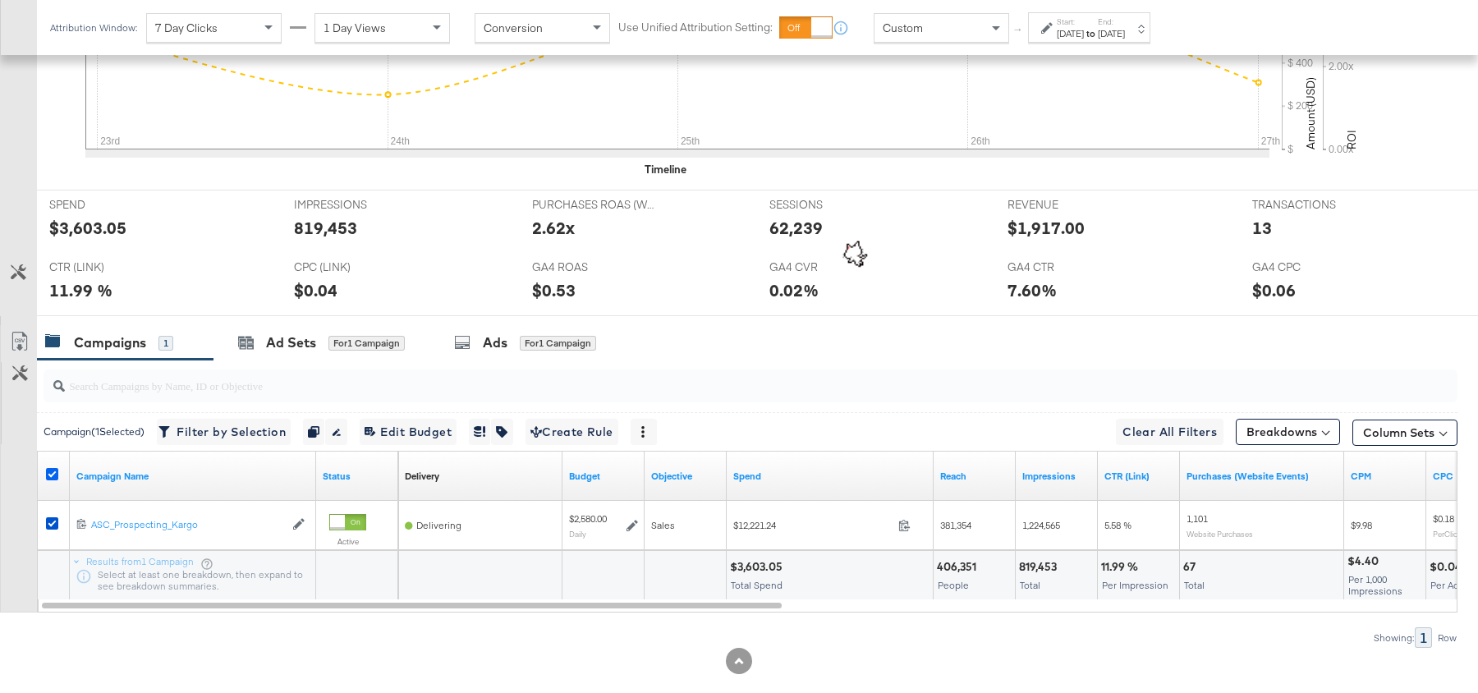
click at [53, 468] on icon at bounding box center [52, 474] width 12 height 12
click at [0, 0] on input "checkbox" at bounding box center [0, 0] width 0 height 0
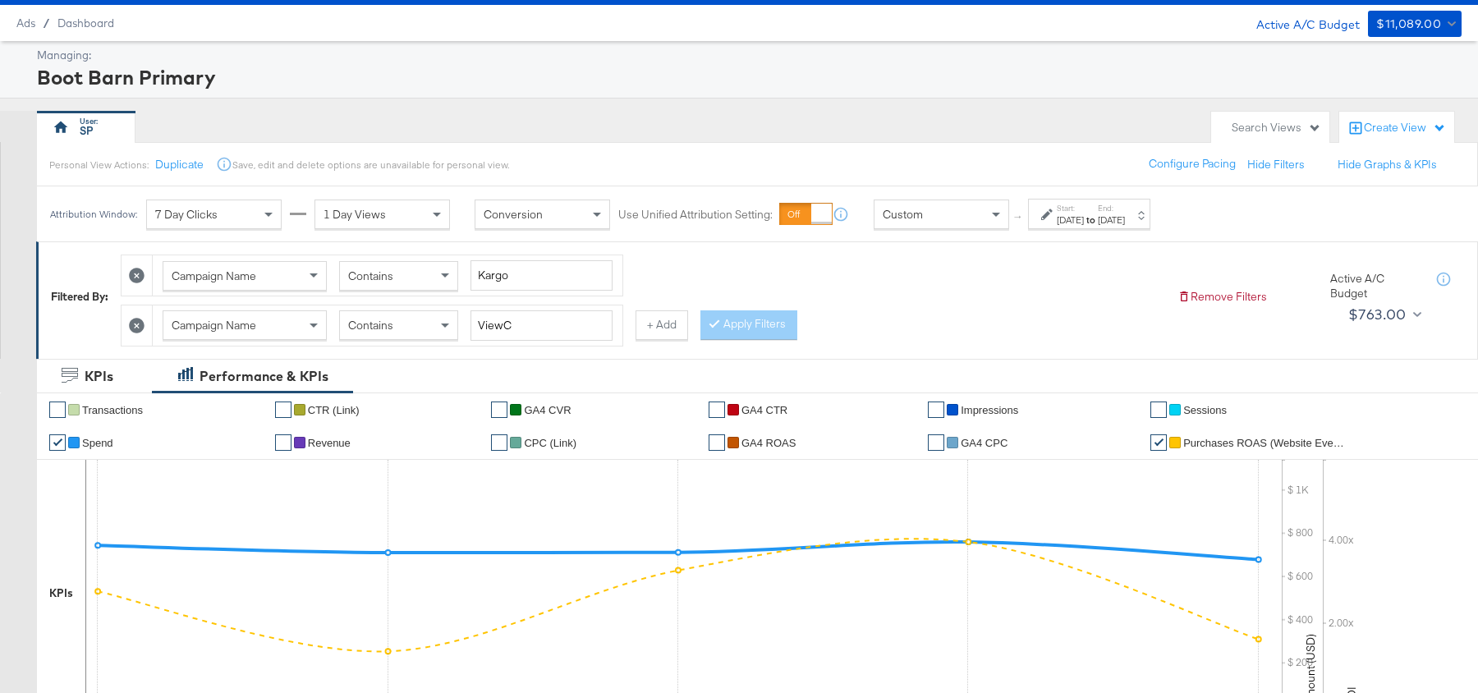
scroll to position [0, 0]
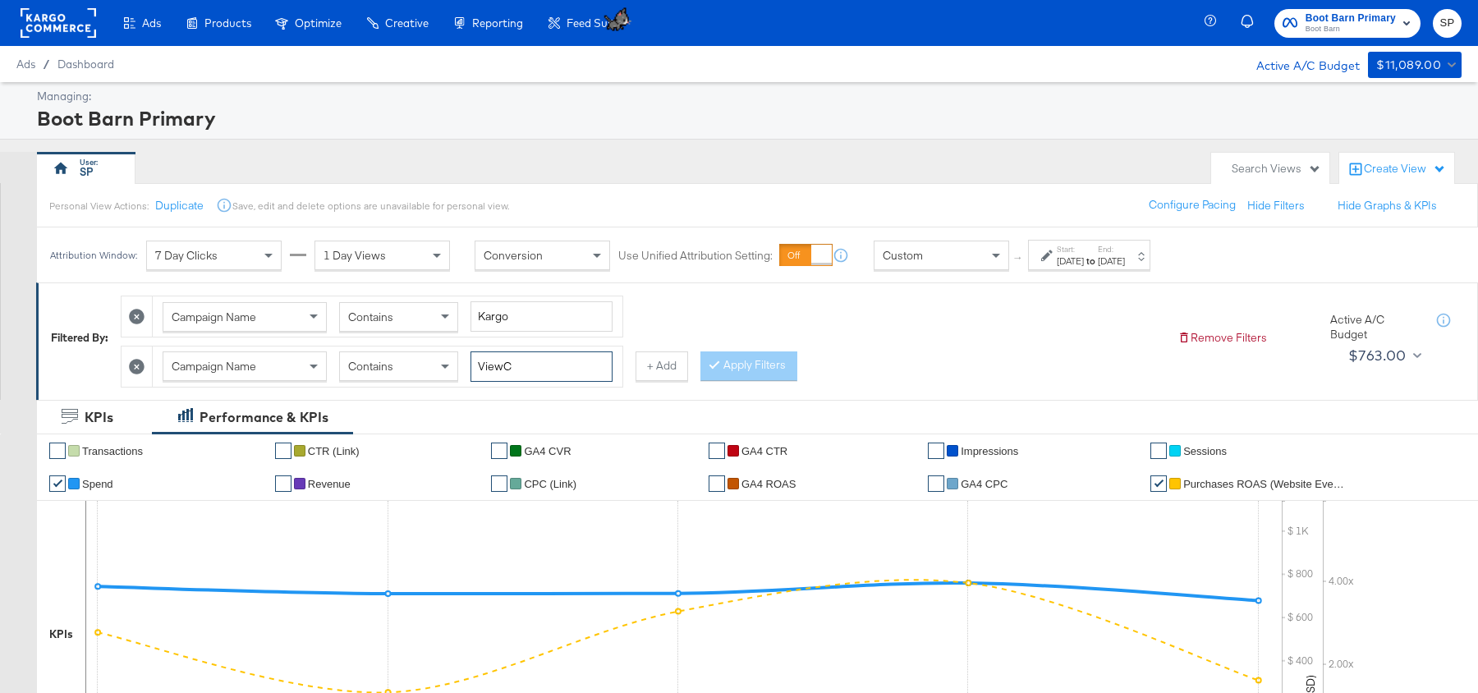
click at [518, 361] on input "ViewC" at bounding box center [542, 366] width 142 height 30
click at [730, 366] on div "Apply Filters" at bounding box center [748, 366] width 97 height 30
click at [526, 369] on input "ViewC" at bounding box center [542, 366] width 142 height 30
type input "ViewCon"
click at [724, 370] on button "Apply Filters" at bounding box center [748, 366] width 97 height 30
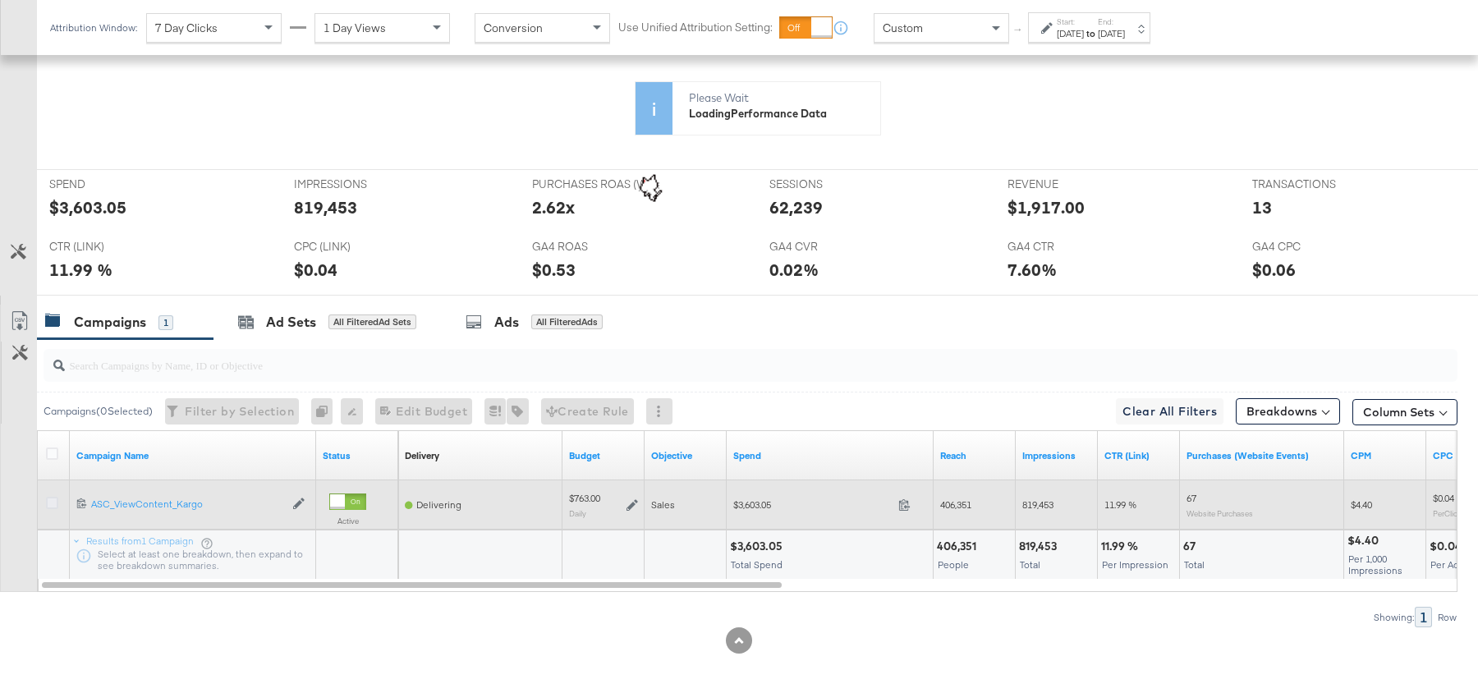
scroll to position [618, 0]
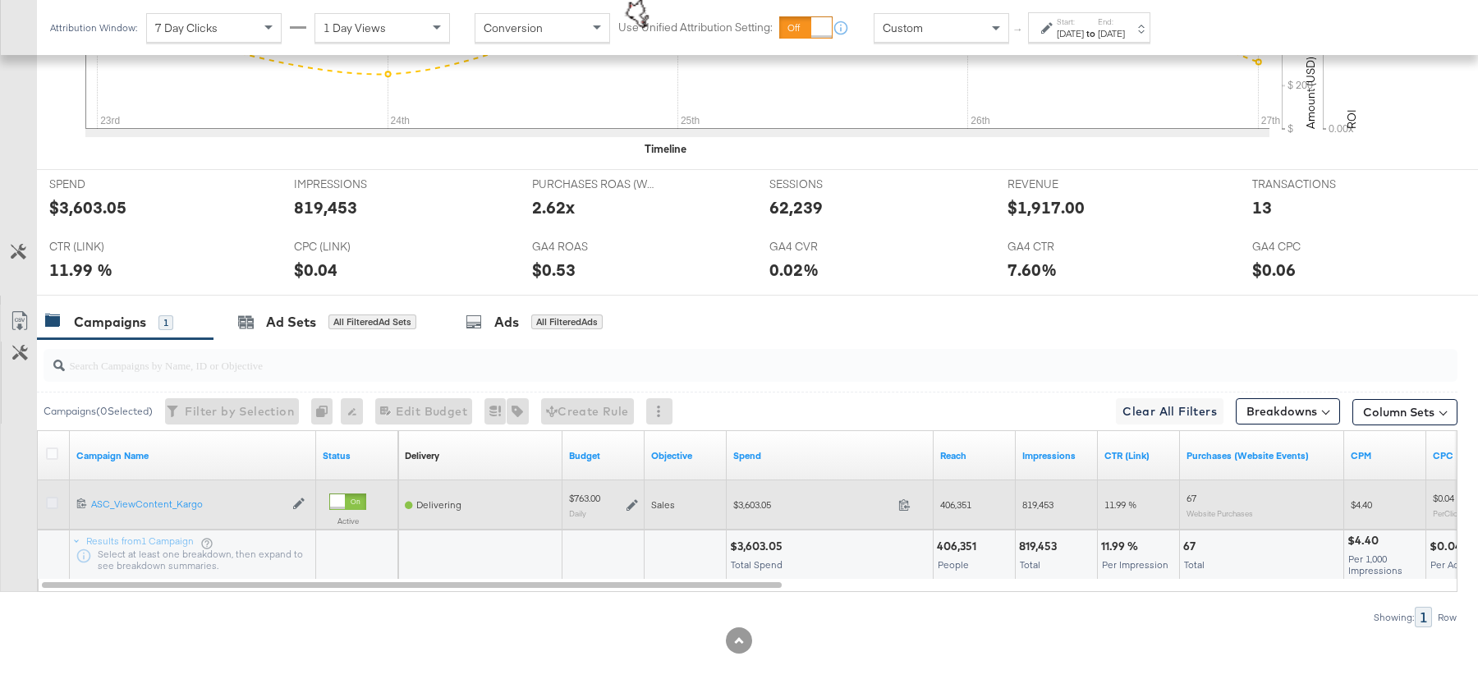
click at [53, 497] on icon at bounding box center [52, 503] width 12 height 12
click at [0, 0] on input "checkbox" at bounding box center [0, 0] width 0 height 0
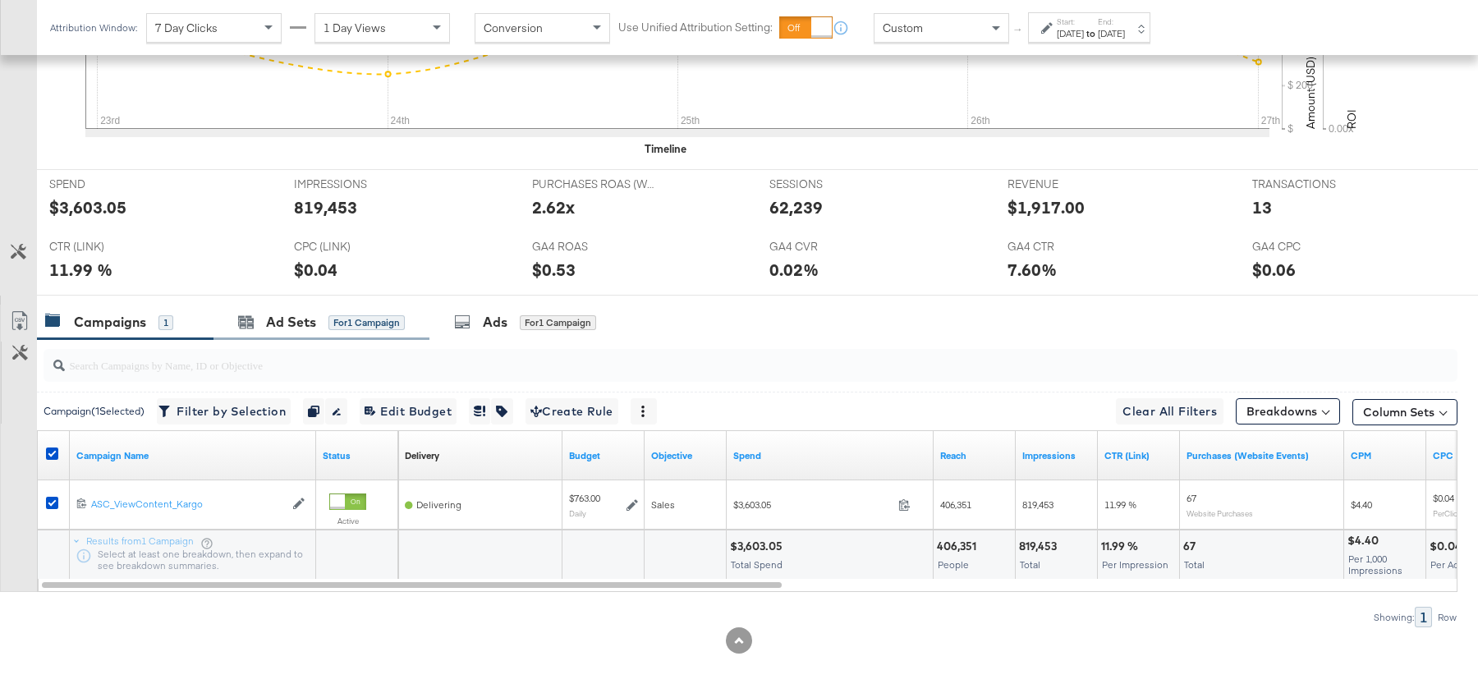
click at [278, 328] on div "Ad Sets for 1 Campaign" at bounding box center [322, 322] width 216 height 35
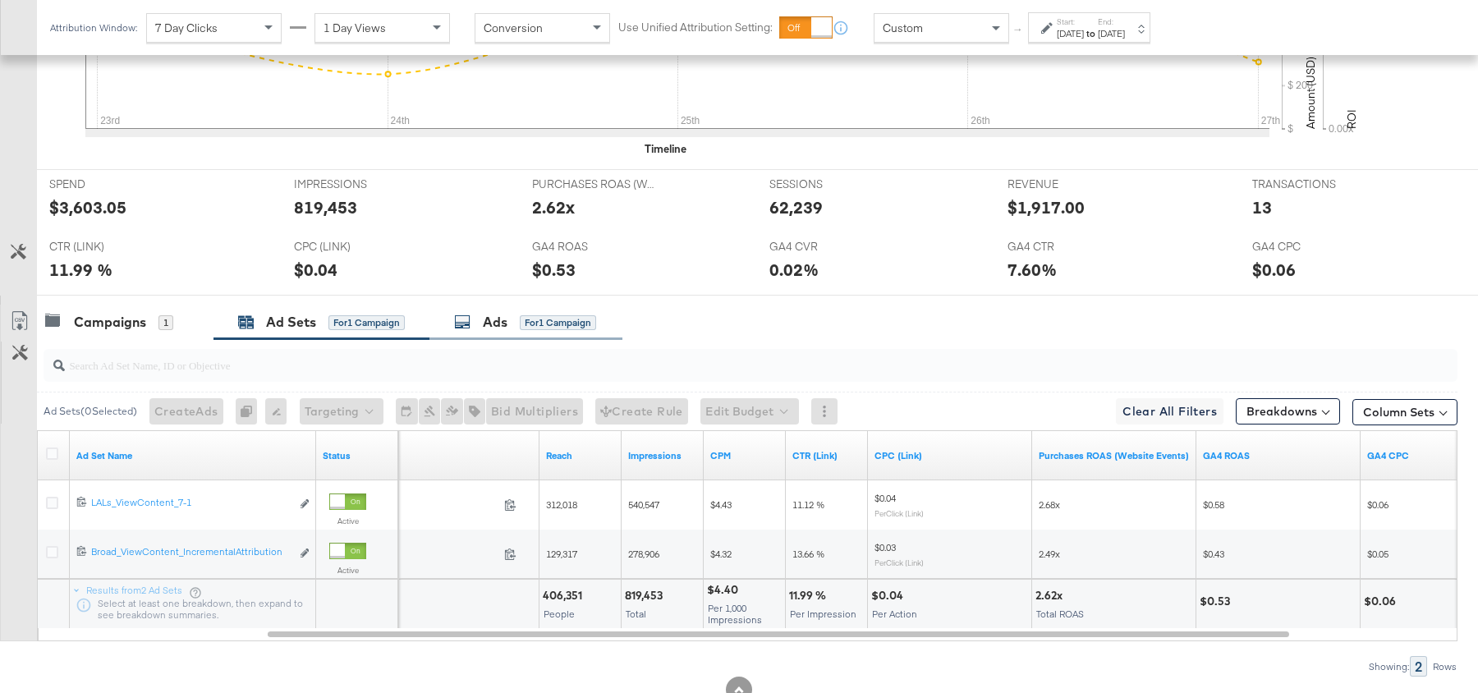
click at [499, 326] on div "Ads for 1 Campaign" at bounding box center [525, 322] width 193 height 35
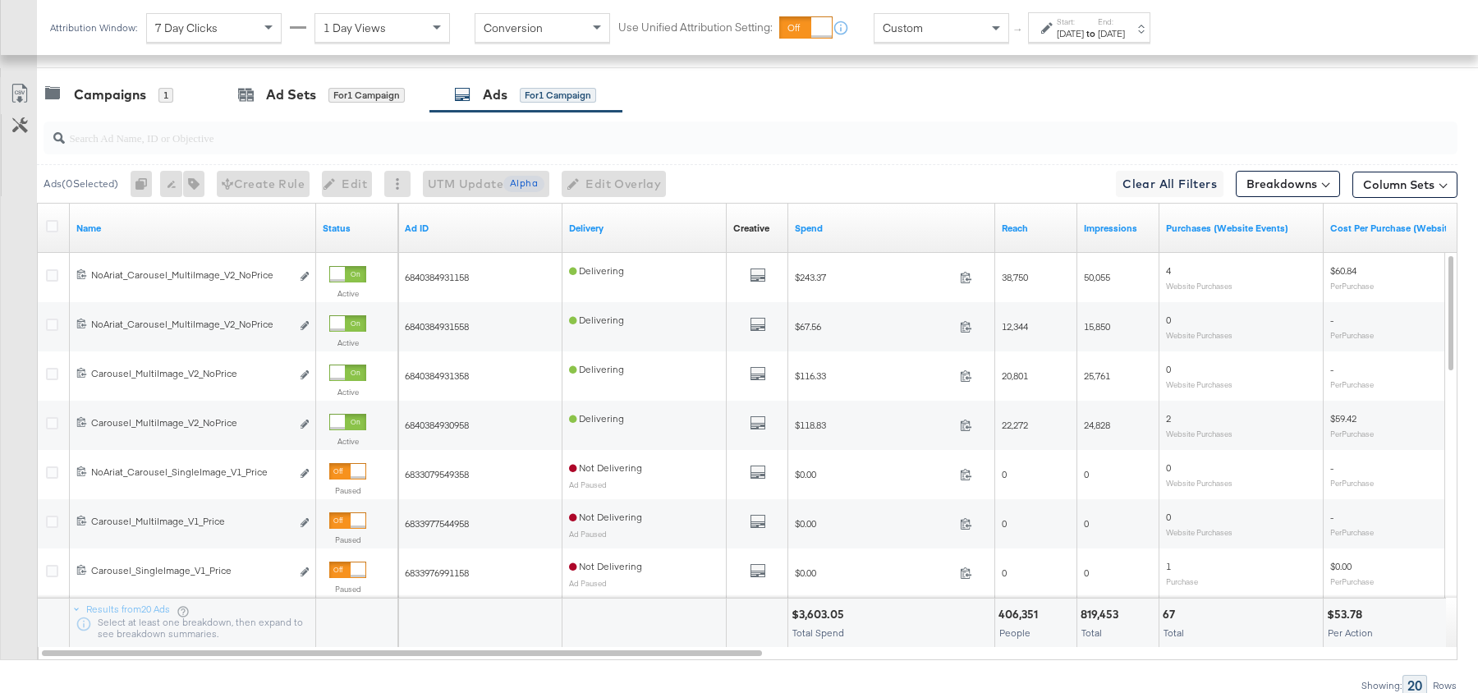
scroll to position [848, 0]
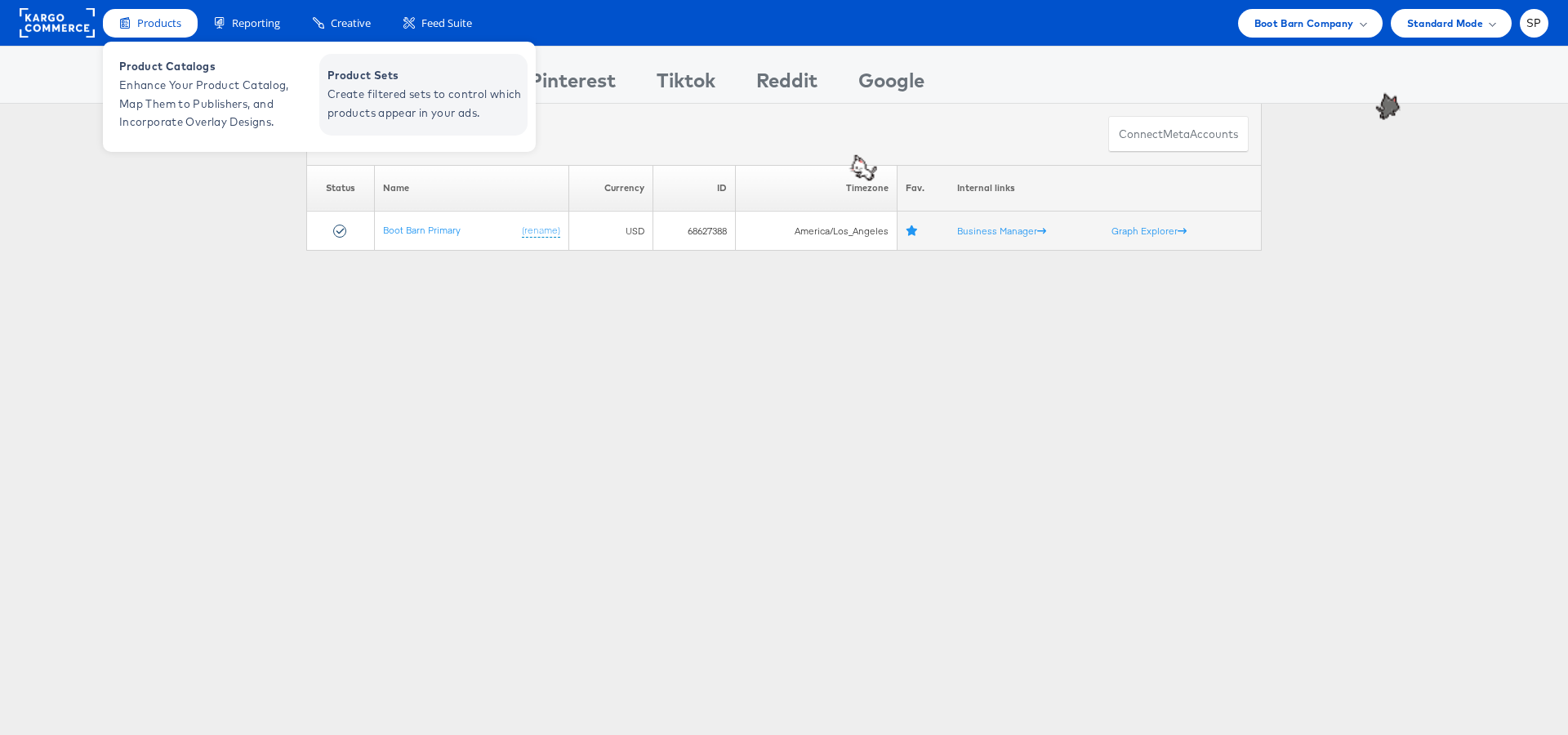
click at [418, 90] on span "Create filtered sets to control which products appear in your ads." at bounding box center [425, 103] width 196 height 38
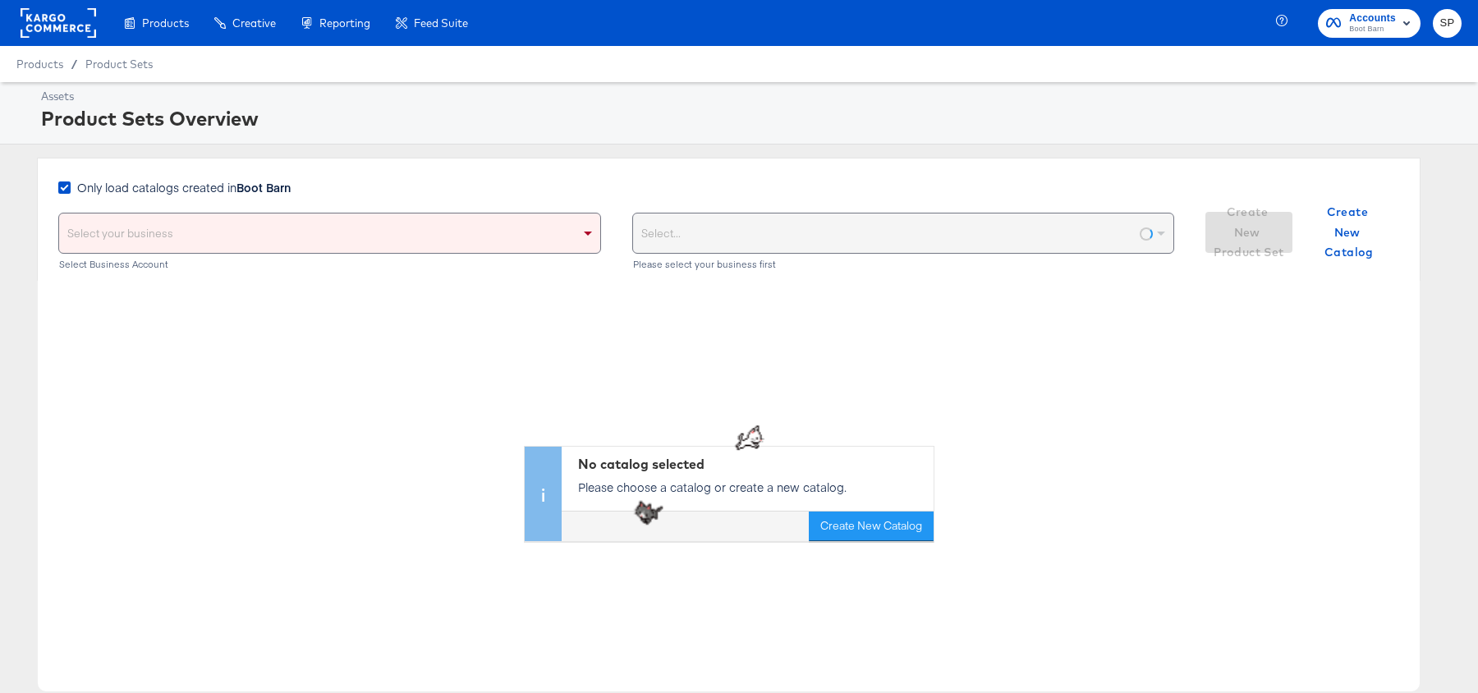
click at [263, 184] on strong "Boot Barn" at bounding box center [264, 187] width 54 height 16
click at [0, 0] on input "Only load catalogs created in Boot Barn" at bounding box center [0, 0] width 0 height 0
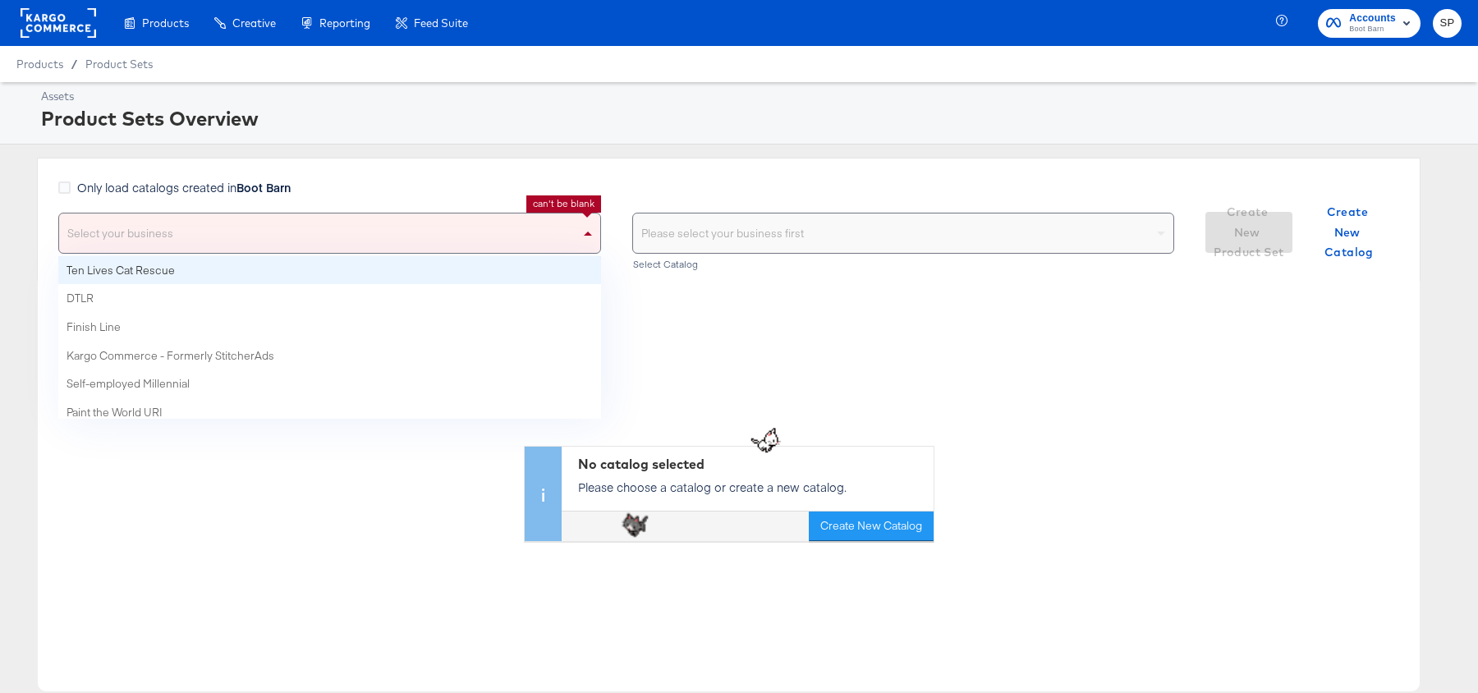
click at [287, 236] on div "Select your business" at bounding box center [329, 233] width 541 height 39
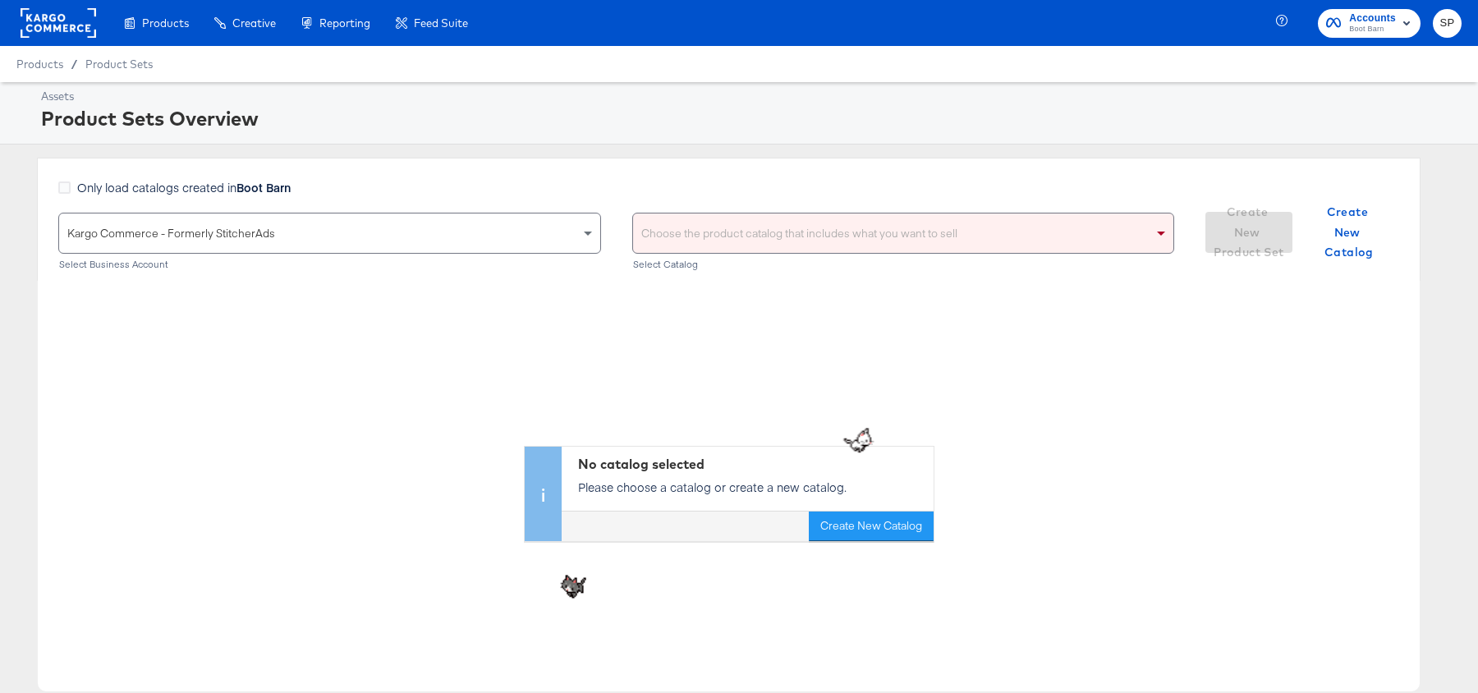
click at [749, 228] on div "Choose the product catalog that includes what you want to sell" at bounding box center [903, 233] width 541 height 39
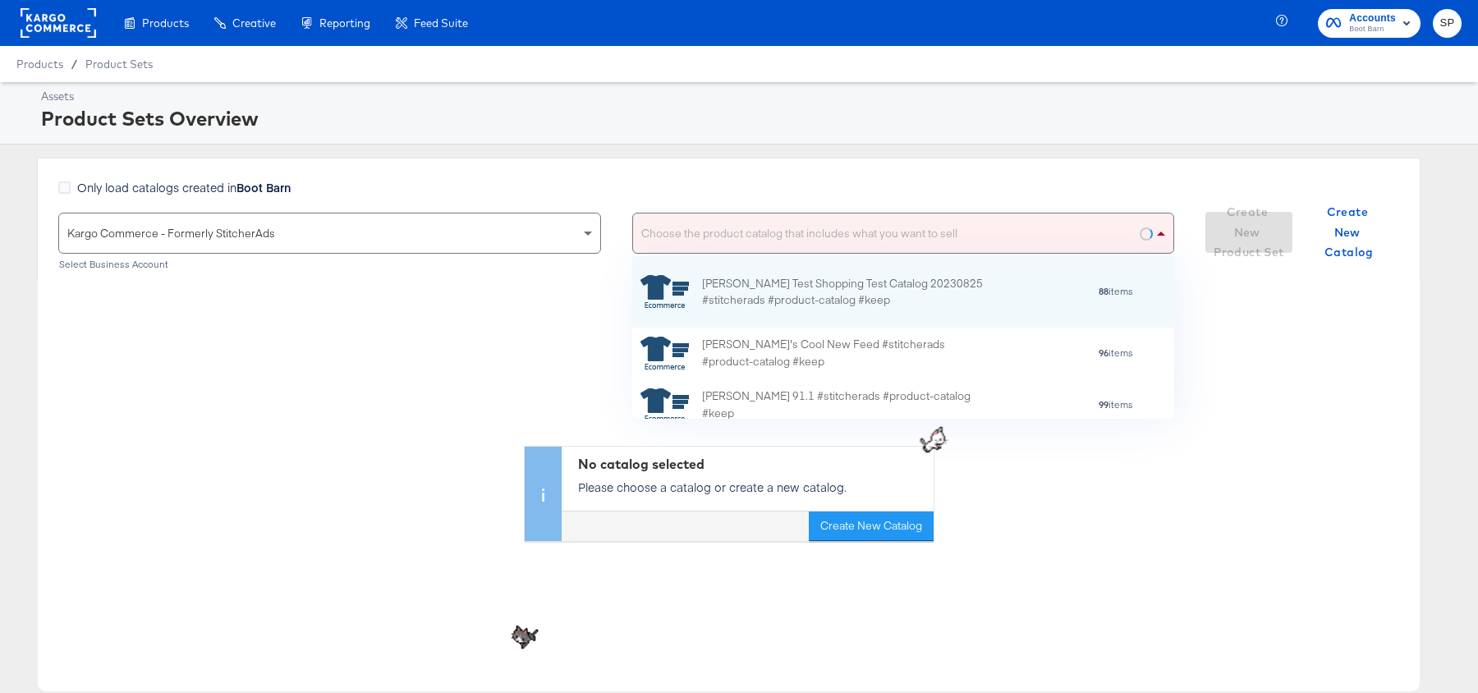
scroll to position [163, 543]
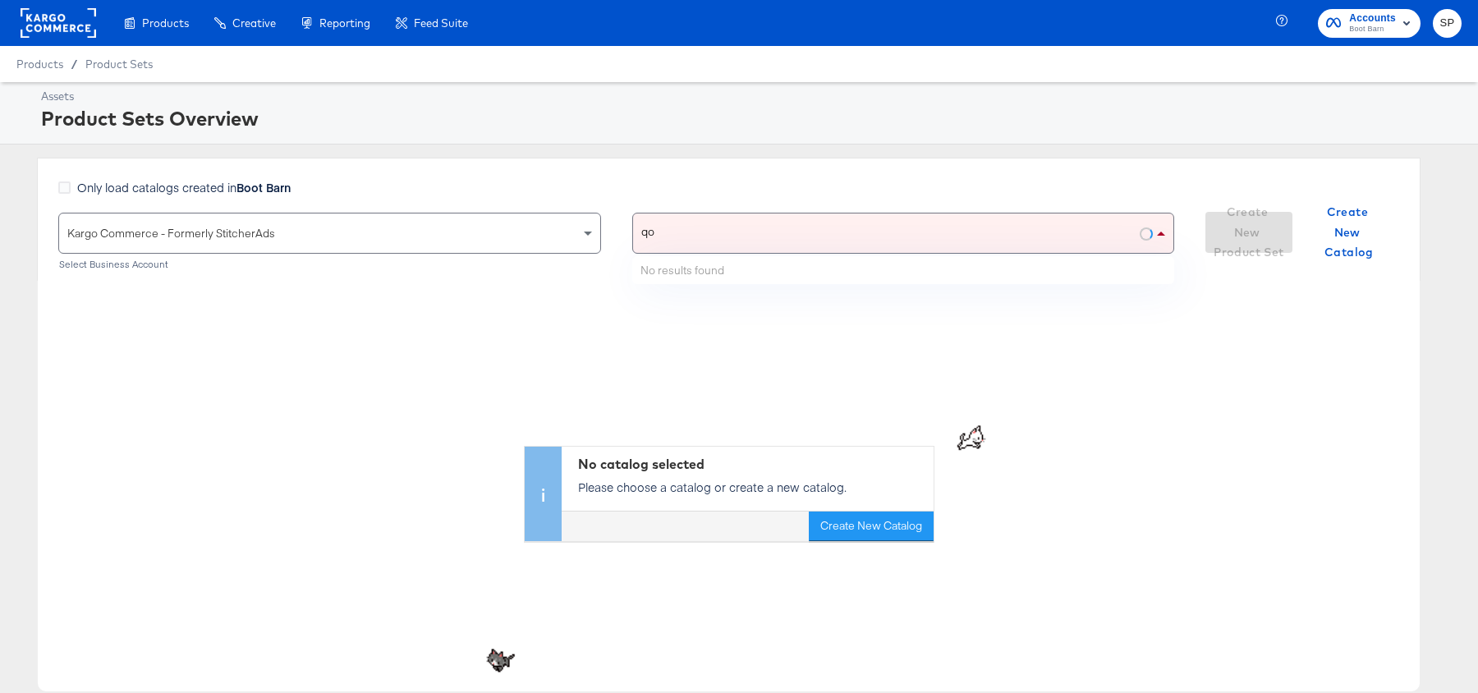
type input "q"
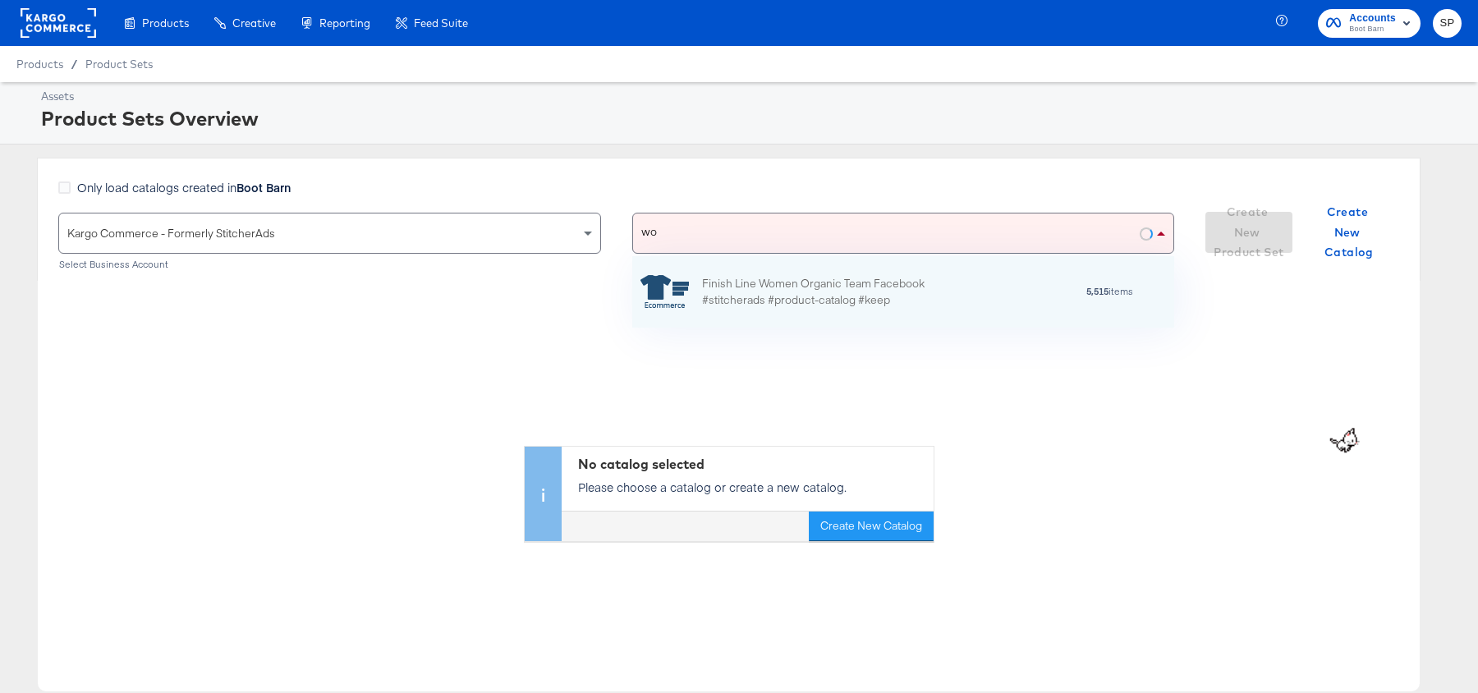
type input "w"
type input "wonde"
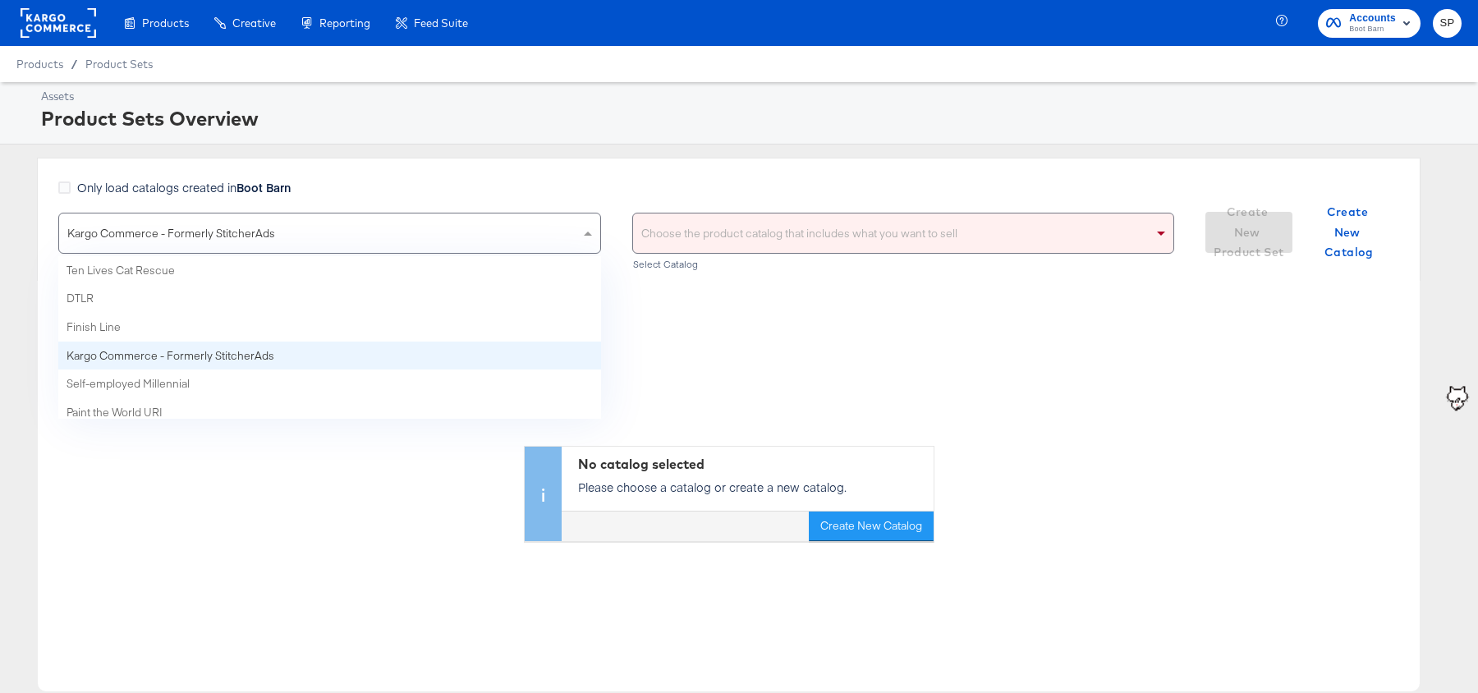
click at [576, 218] on div "Kargo Commerce - Formerly StitcherAds" at bounding box center [329, 233] width 541 height 39
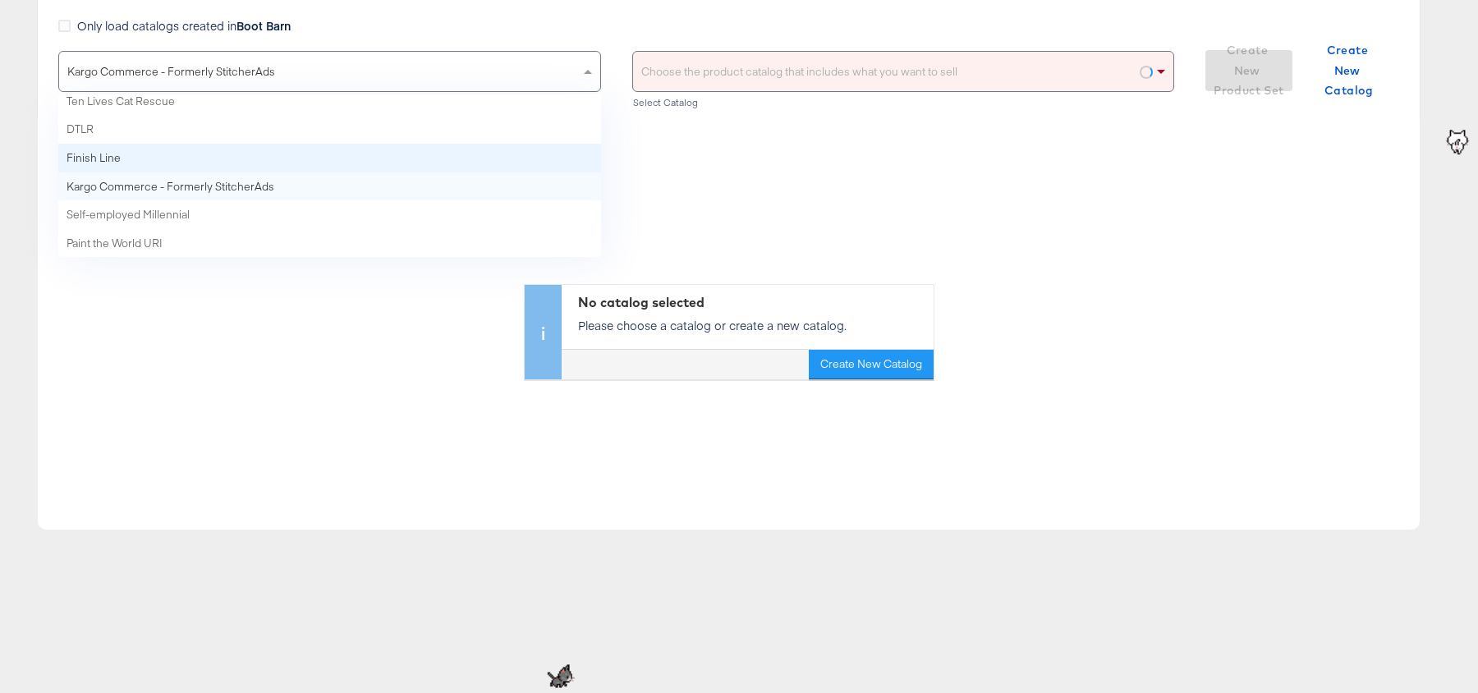
scroll to position [0, 0]
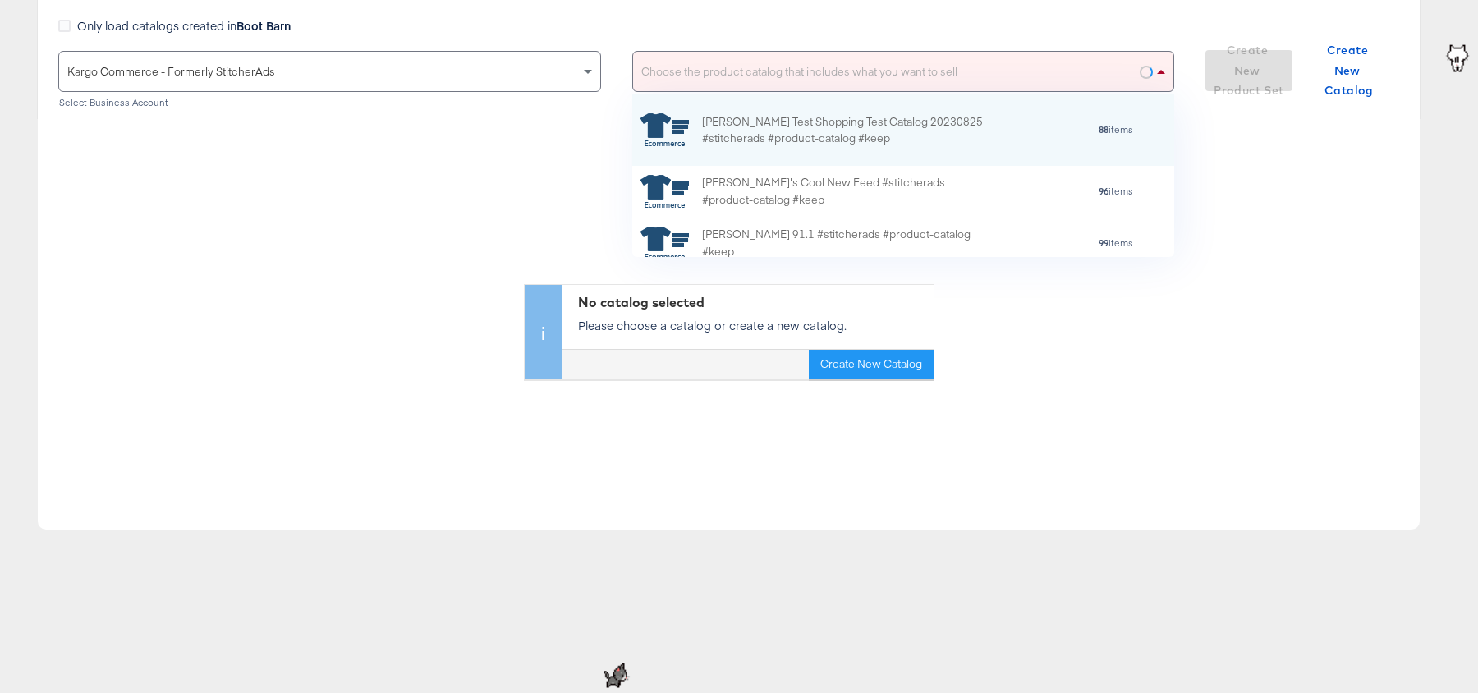
click at [757, 65] on div "Choose the product catalog that includes what you want to sell" at bounding box center [903, 71] width 541 height 39
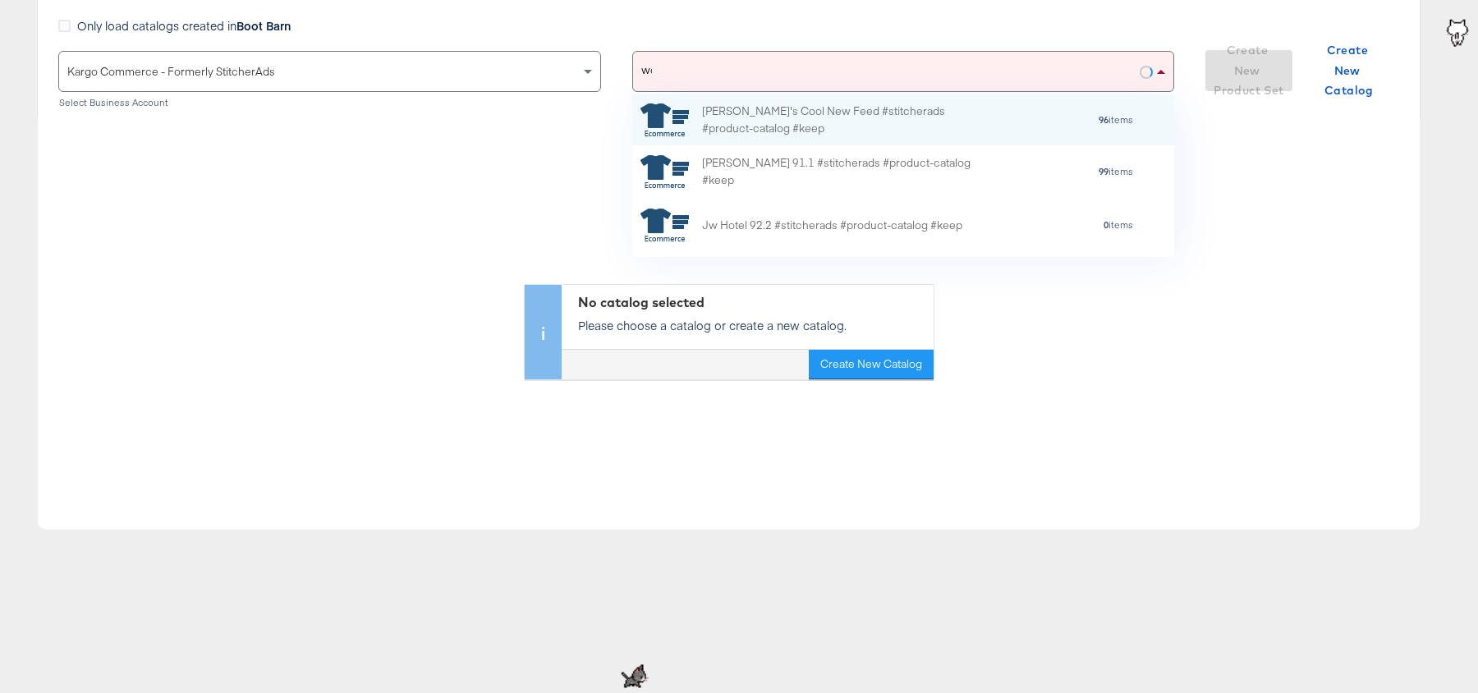
type input "won"
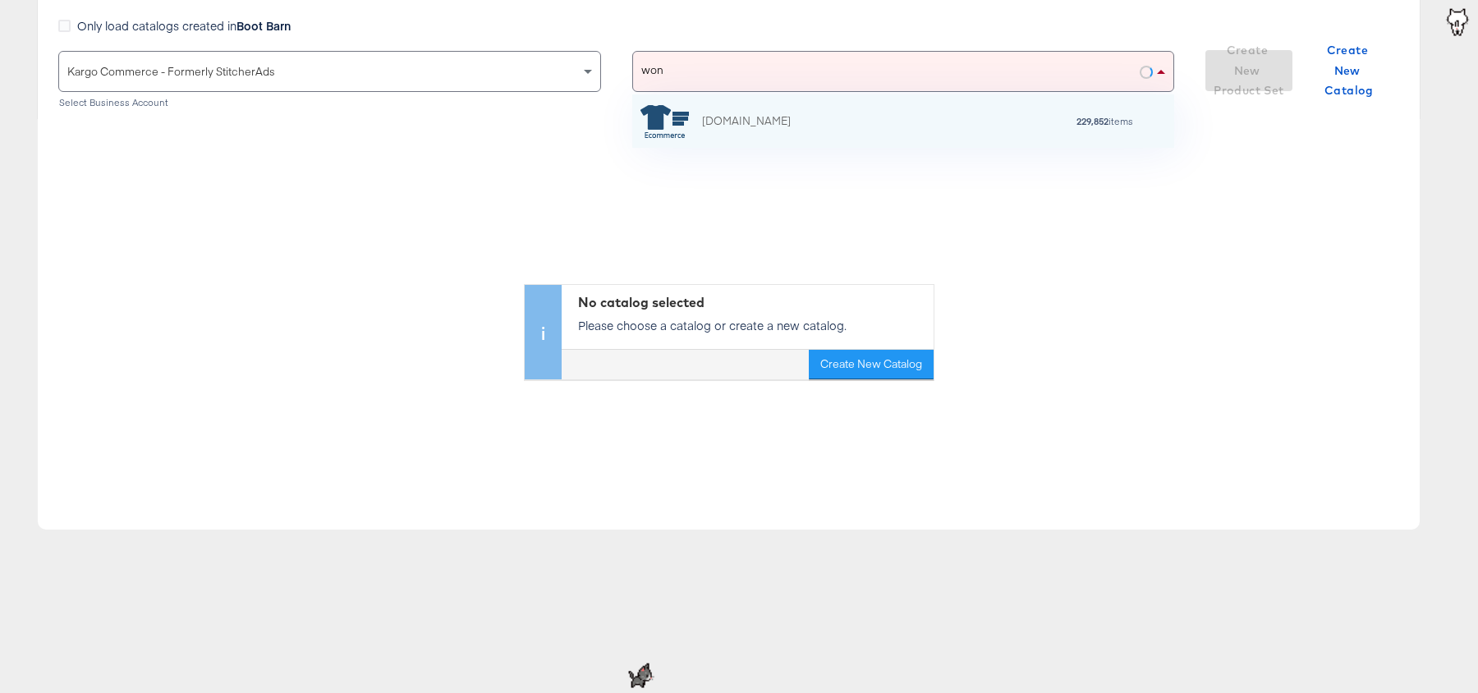
scroll to position [1, 1]
click at [788, 118] on div "Wonderweststyle.com" at bounding box center [746, 121] width 89 height 17
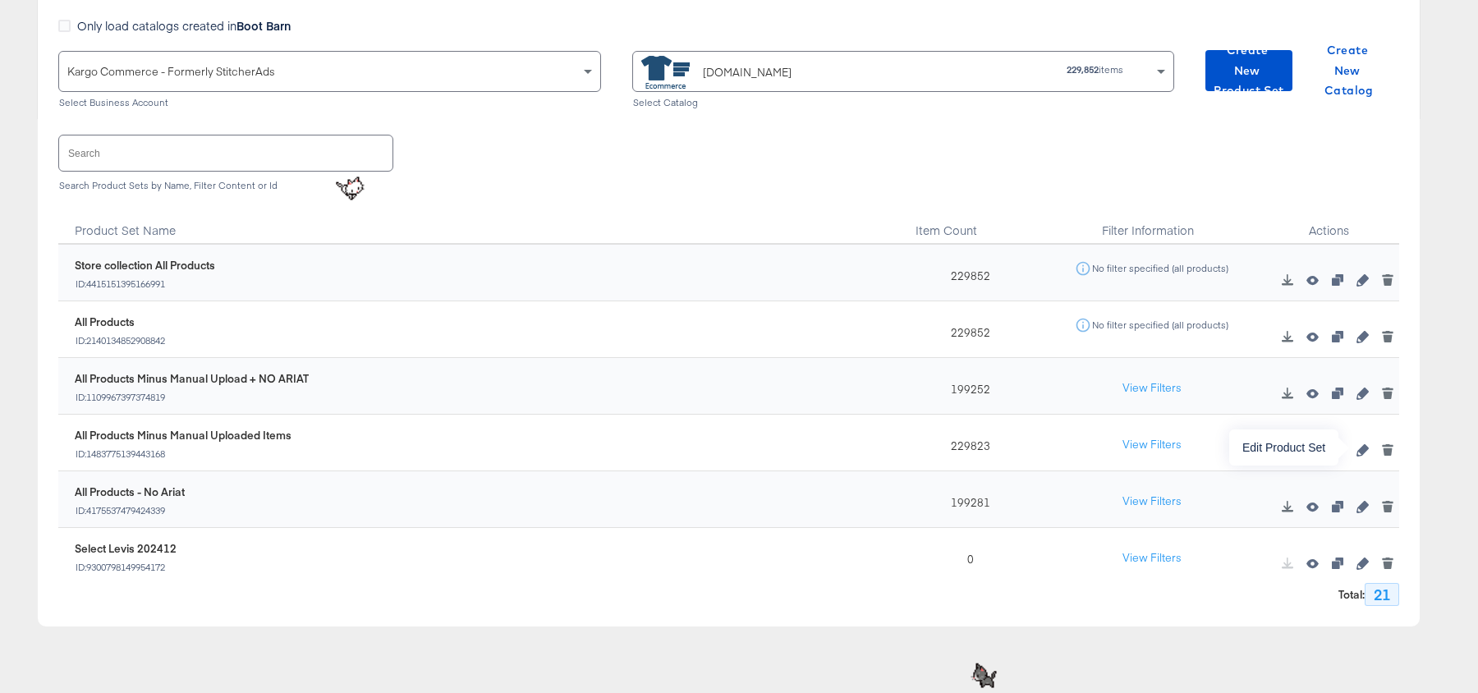
click at [1359, 448] on icon "button" at bounding box center [1362, 449] width 11 height 11
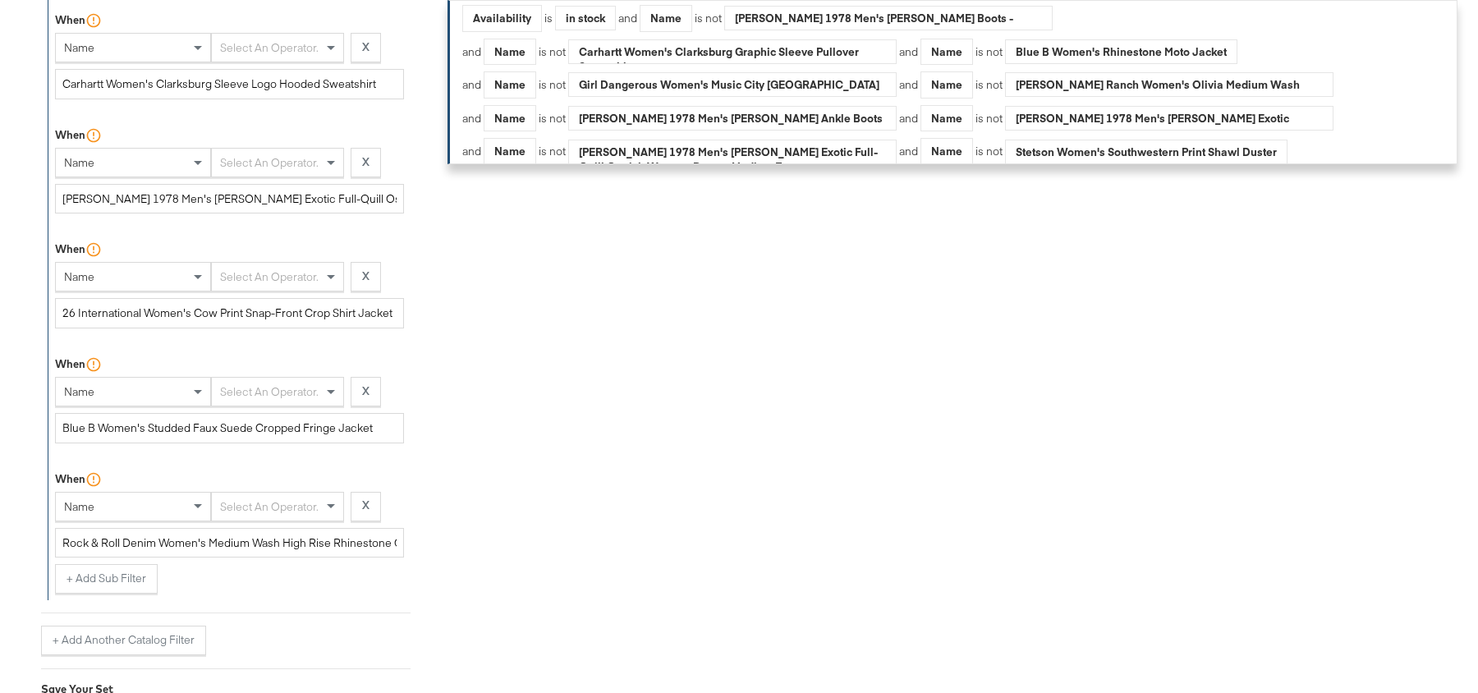
scroll to position [3402, 0]
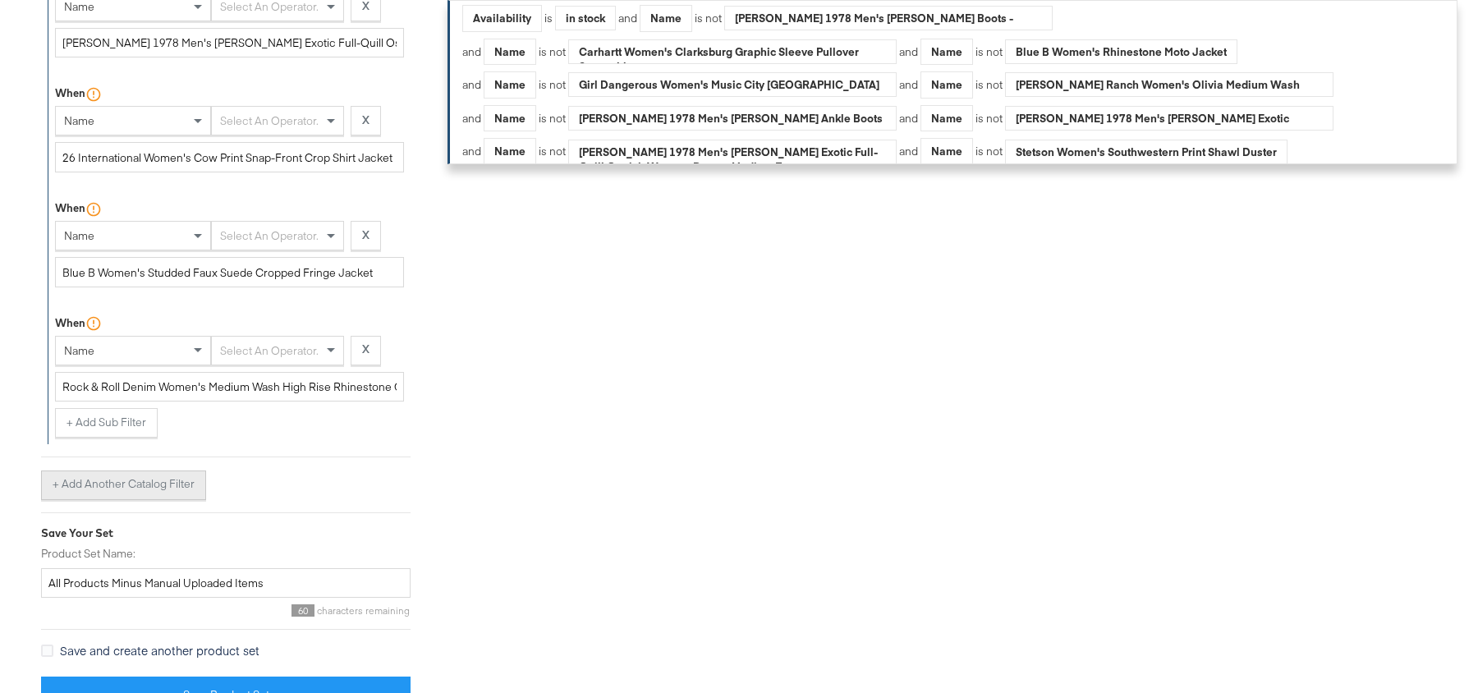
click at [86, 471] on button "+ Add Another Catalog Filter" at bounding box center [123, 486] width 165 height 30
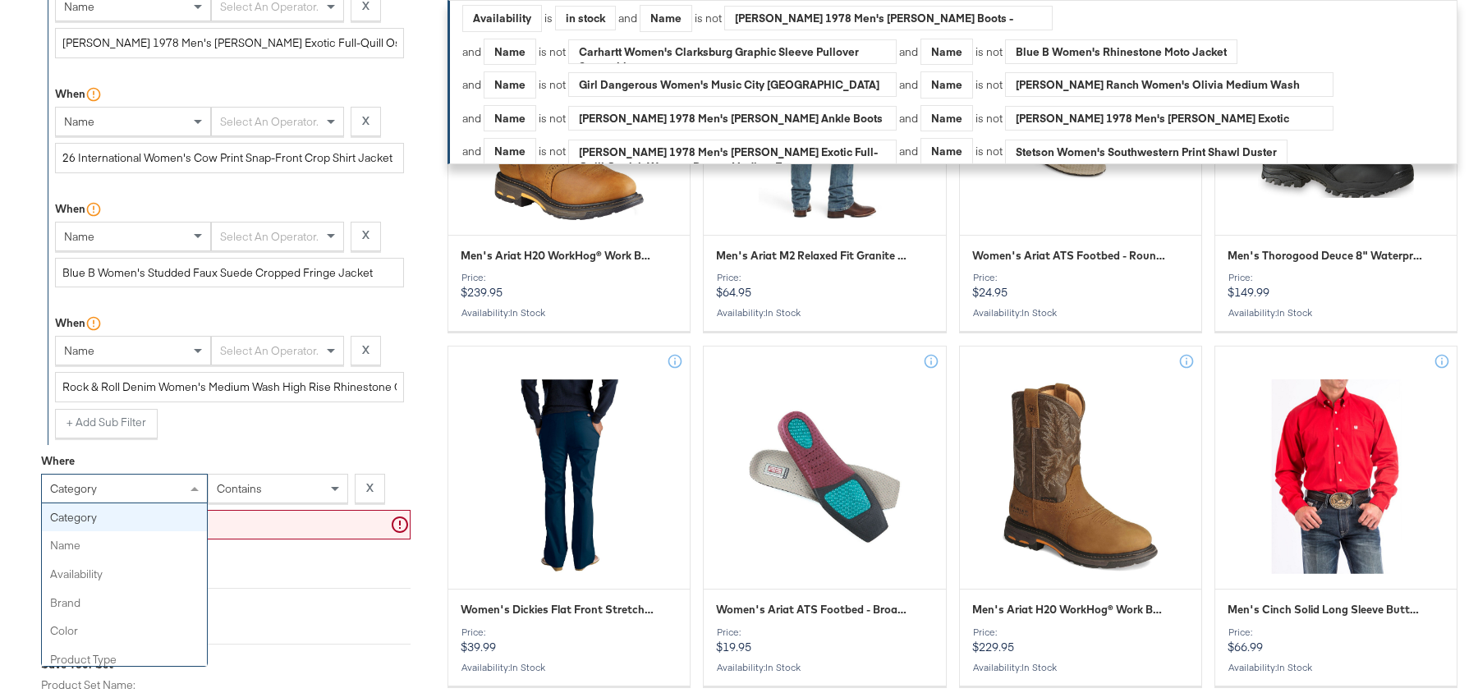
click at [103, 475] on div "category" at bounding box center [124, 489] width 165 height 28
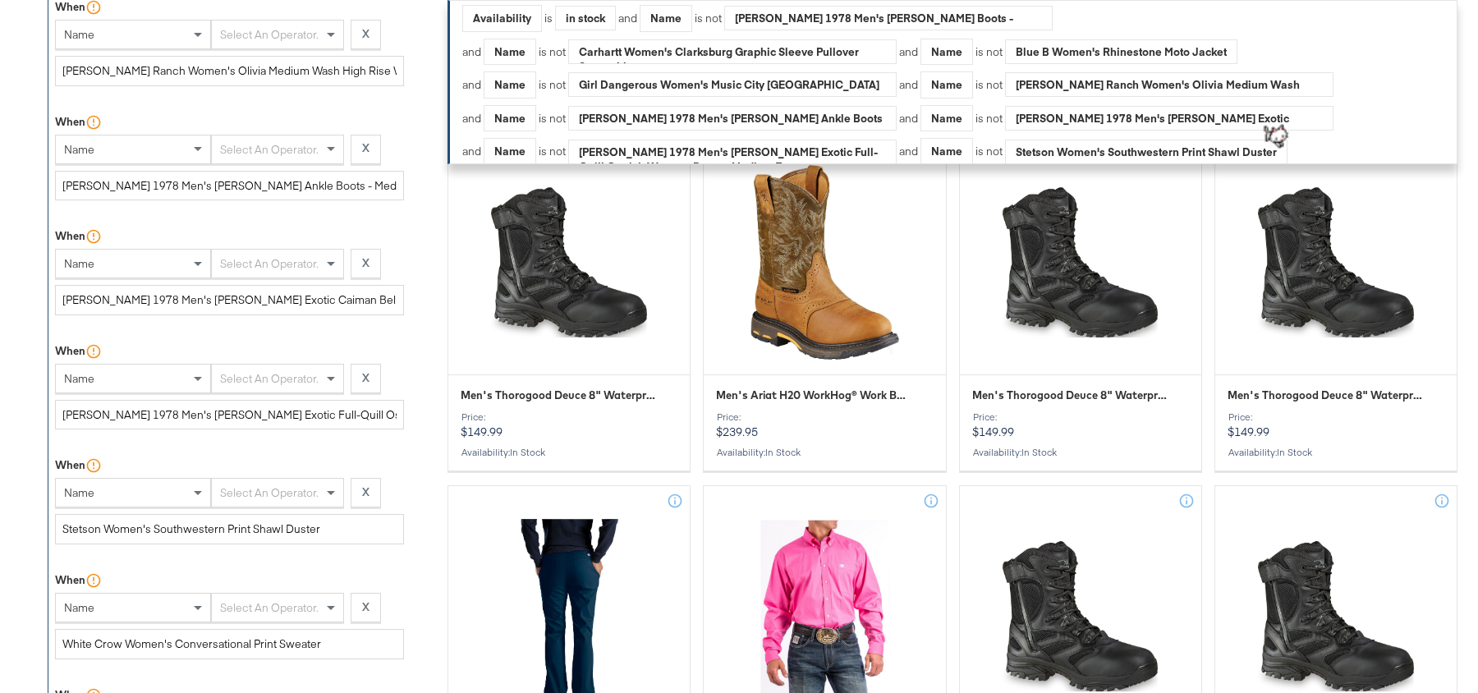
scroll to position [0, 0]
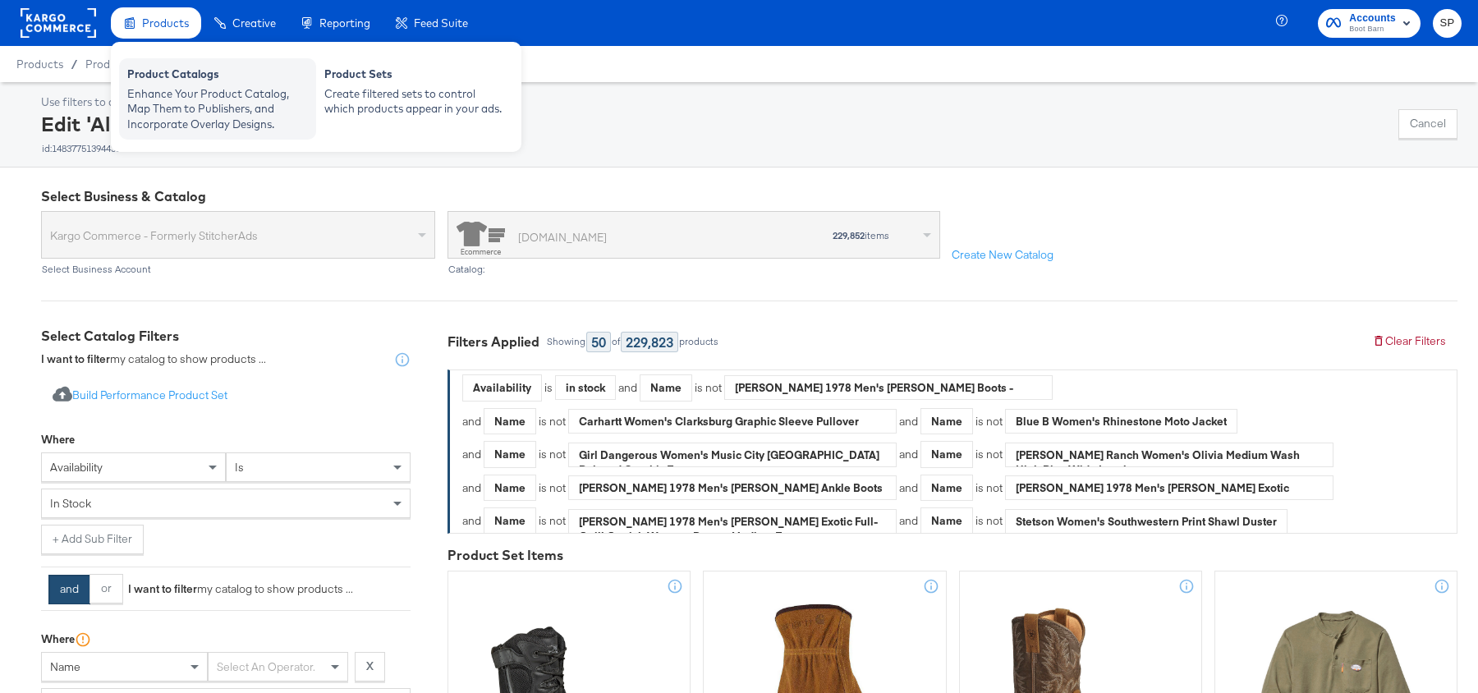
click at [154, 107] on div "Enhance Your Product Catalog, Map Them to Publishers, and Incorporate Overlay D…" at bounding box center [217, 109] width 181 height 46
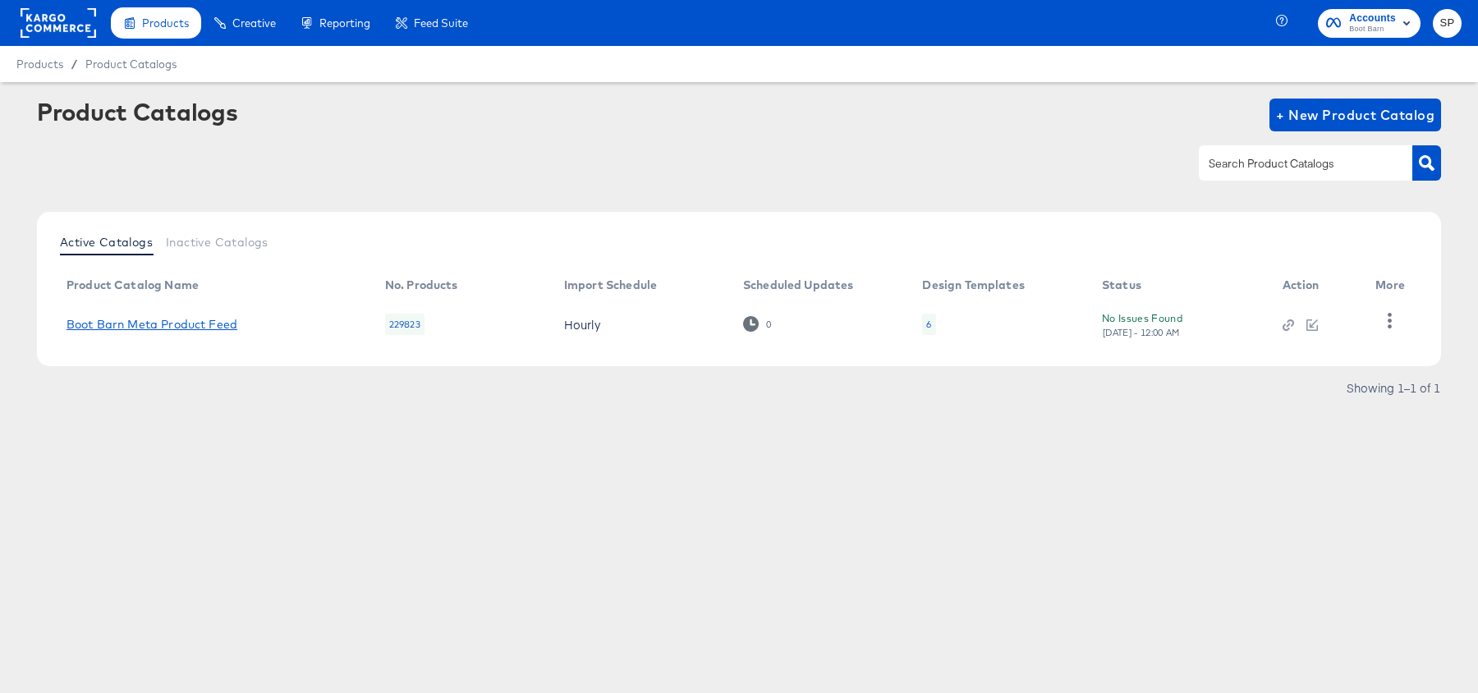
click at [126, 328] on link "Boot Barn Meta Product Feed" at bounding box center [152, 324] width 171 height 13
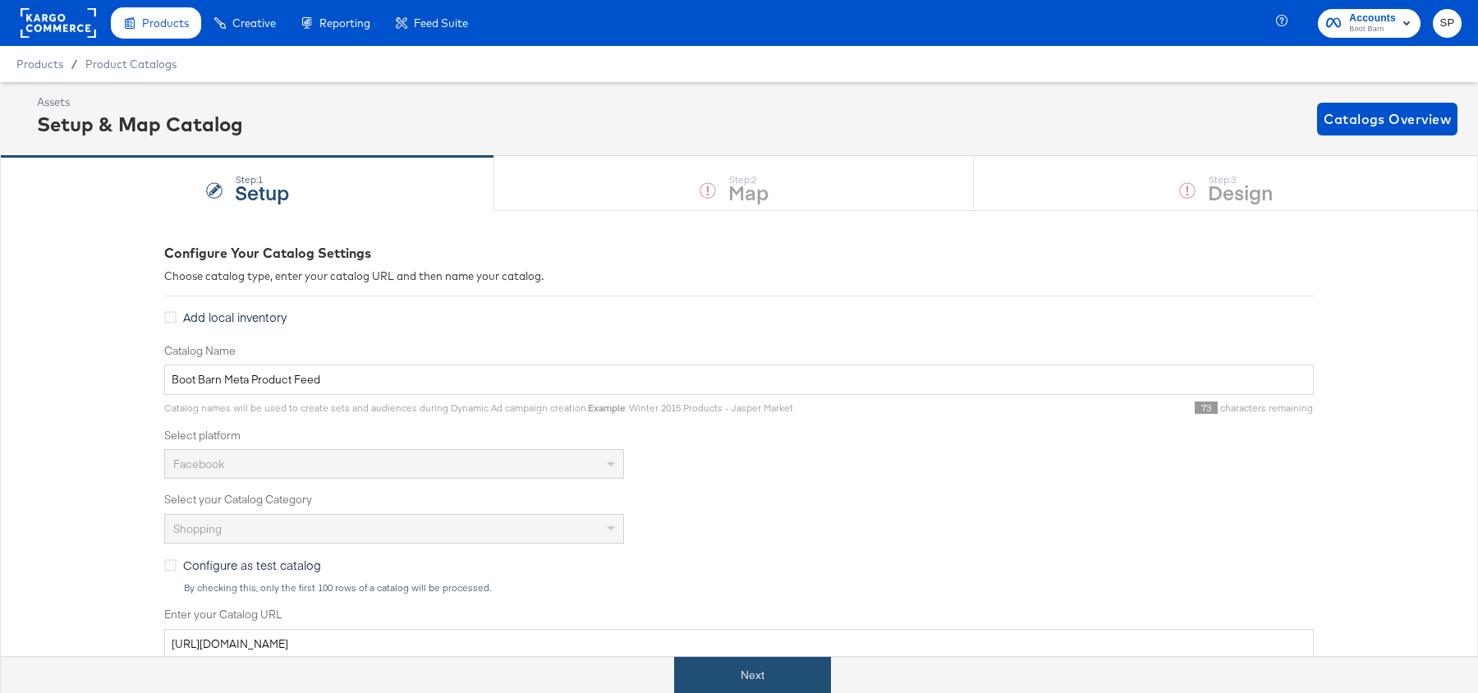
click at [707, 671] on button "Next" at bounding box center [752, 675] width 157 height 37
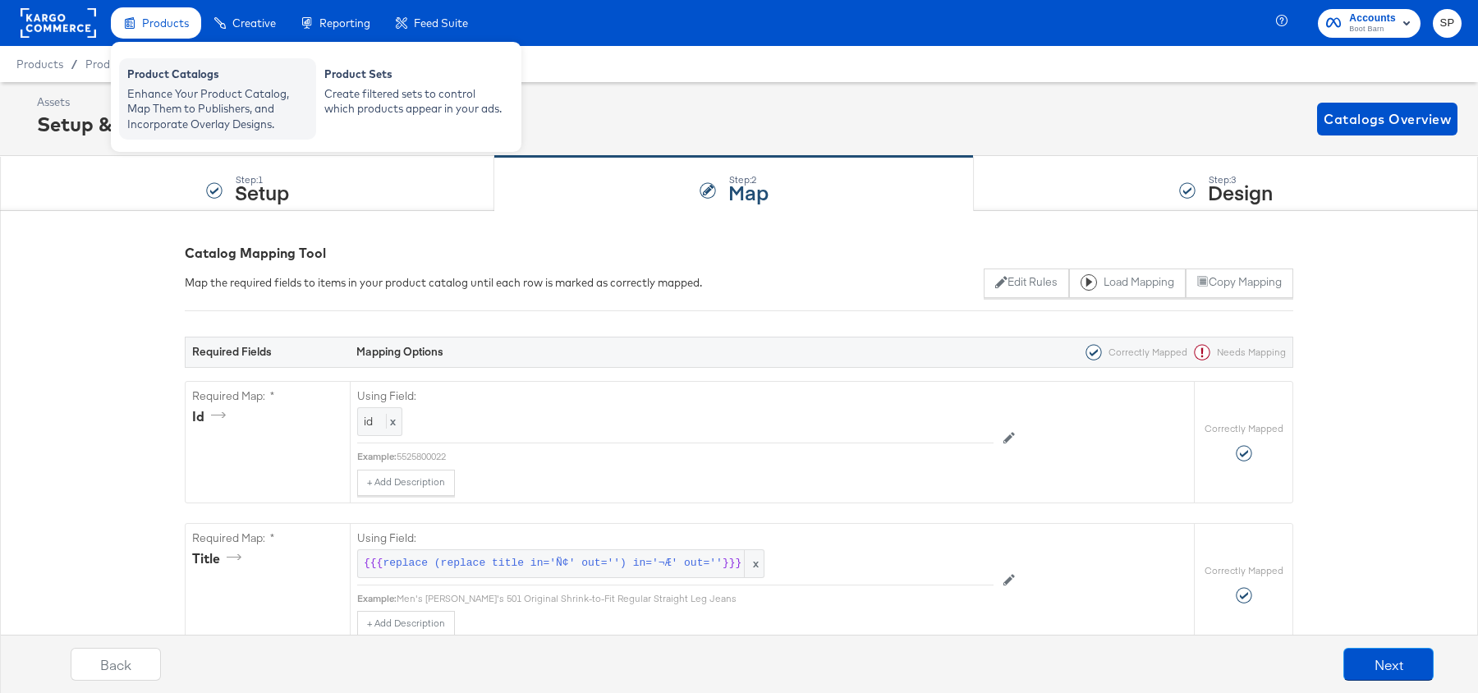
click at [161, 98] on div "Enhance Your Product Catalog, Map Them to Publishers, and Incorporate Overlay D…" at bounding box center [217, 109] width 181 height 46
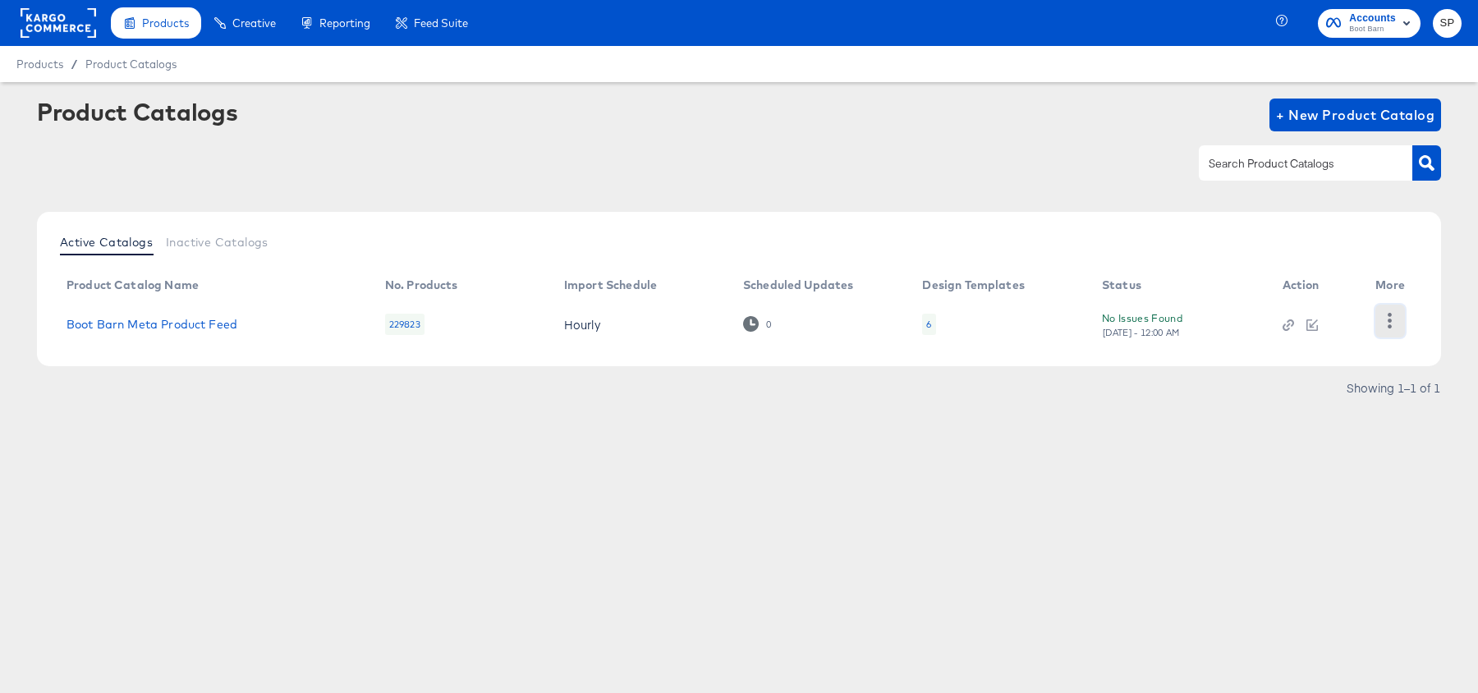
click at [1389, 313] on icon "button" at bounding box center [1391, 321] width 4 height 16
click at [1365, 320] on div "HUD Checks (Internal)" at bounding box center [1323, 319] width 164 height 26
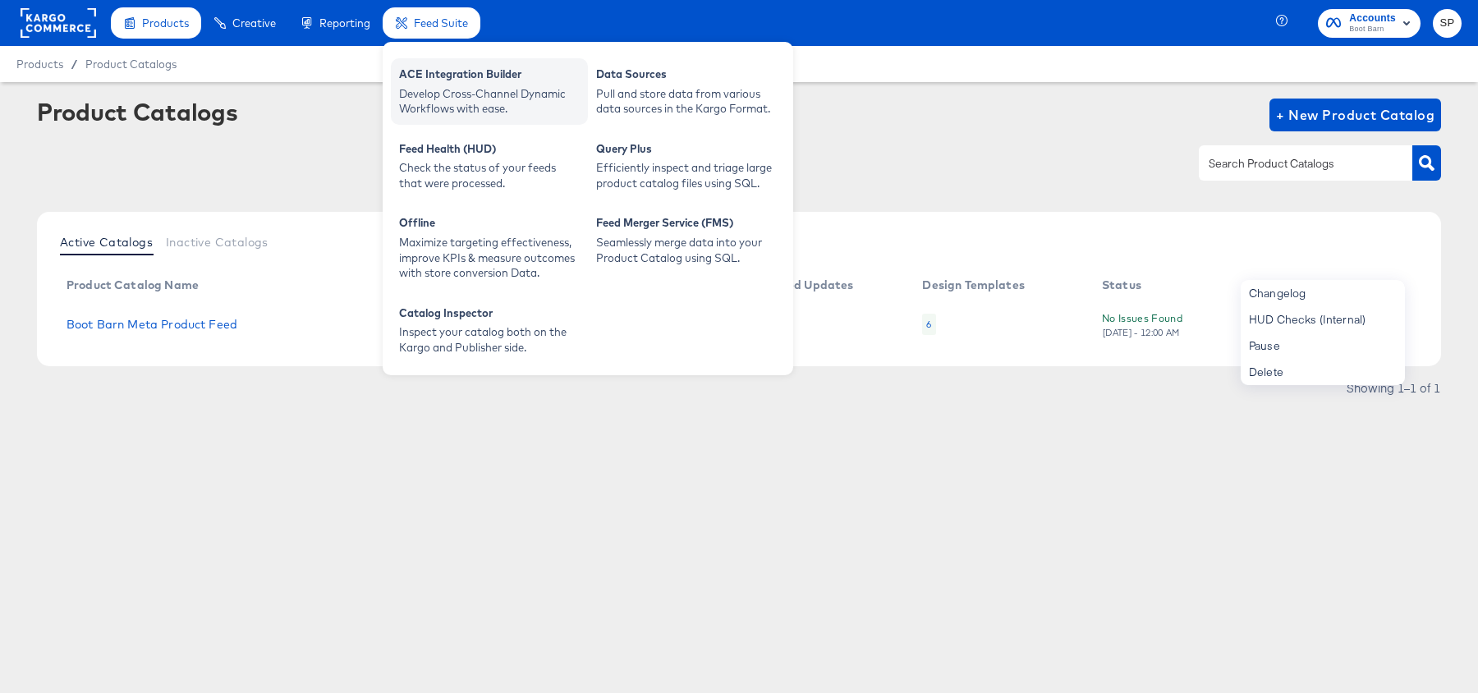
click at [493, 96] on div "Develop Cross-Channel Dynamic Workflows with ease." at bounding box center [489, 101] width 181 height 30
